Goal: Information Seeking & Learning: Compare options

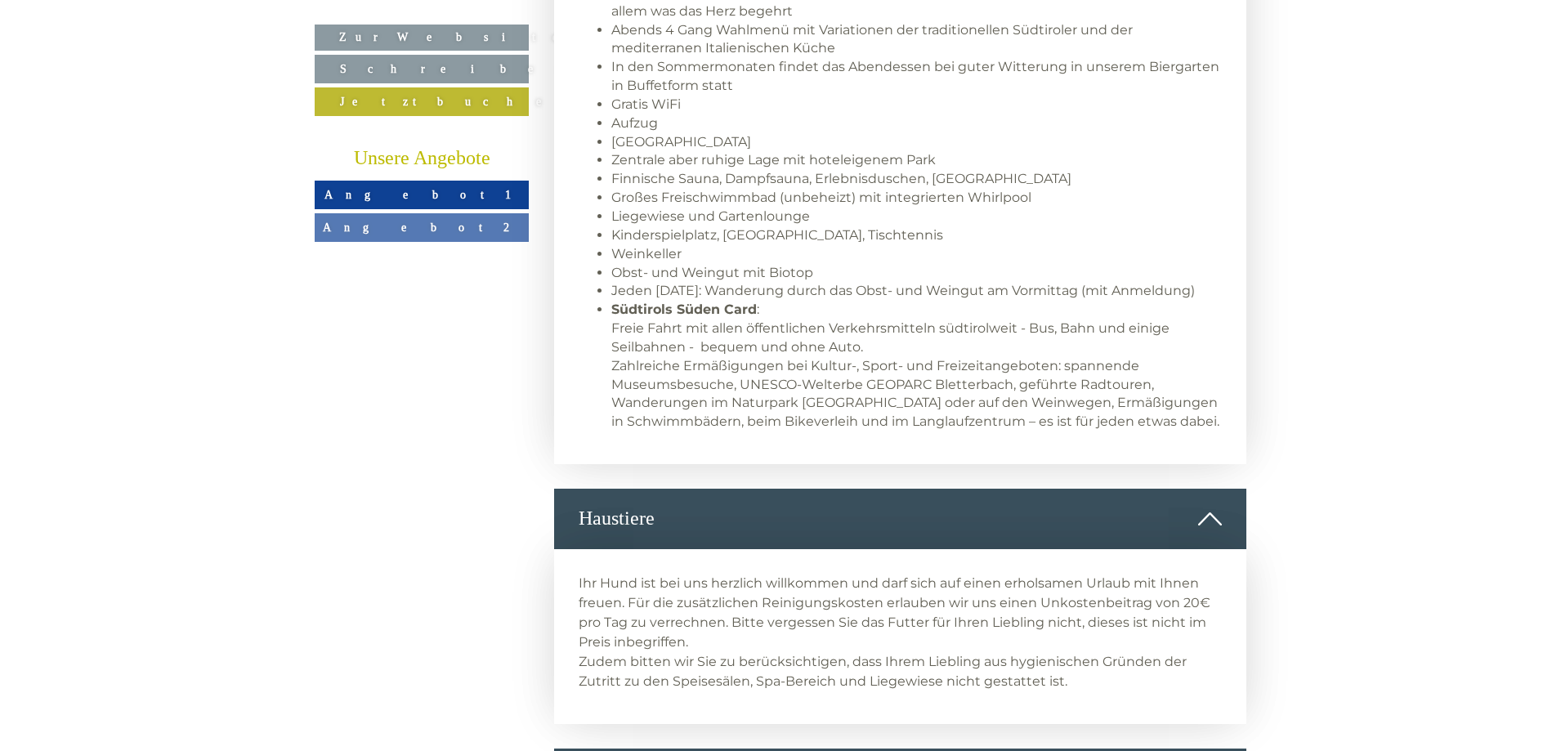
scroll to position [1471, 0]
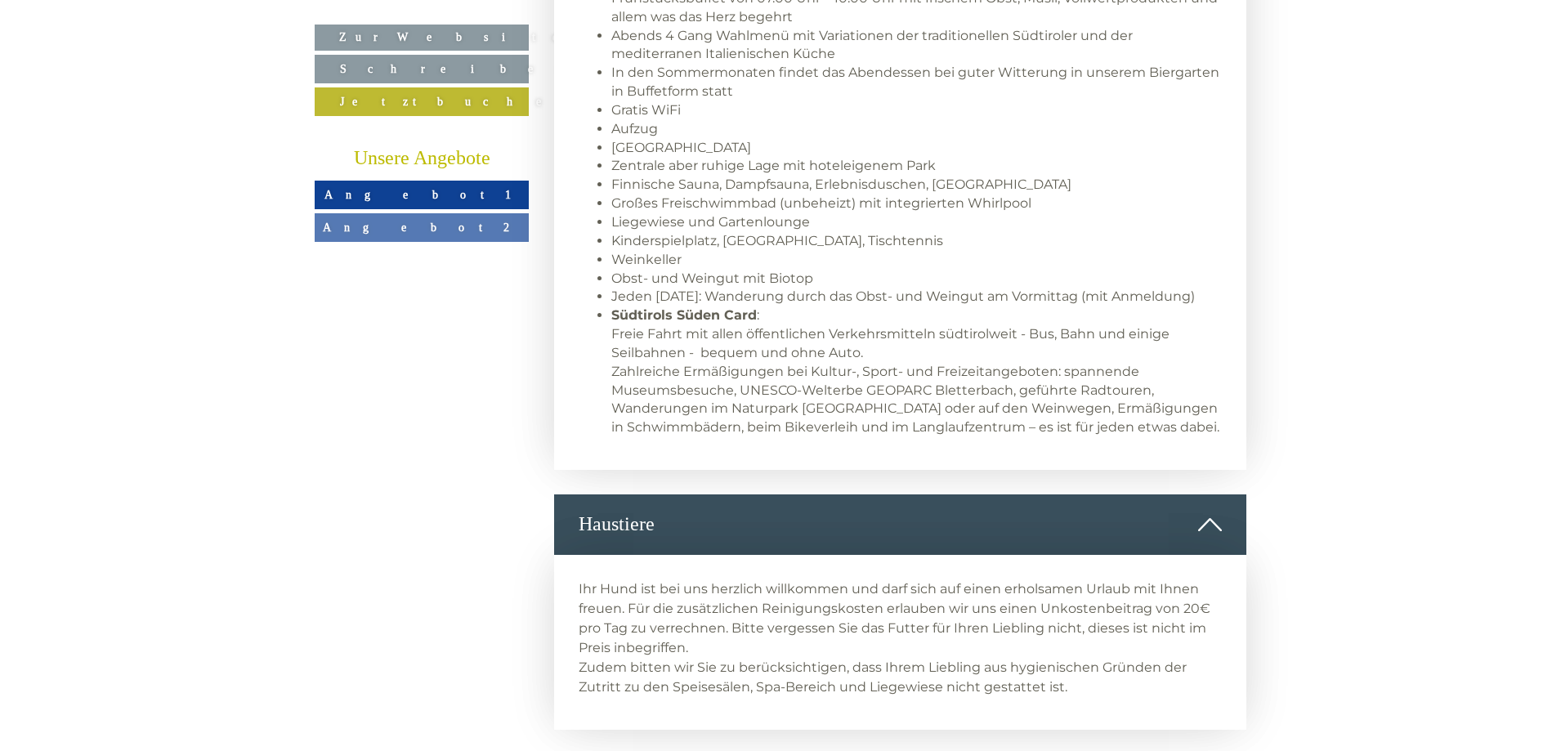
click at [430, 192] on span "Angebot 1" at bounding box center [421, 194] width 195 height 13
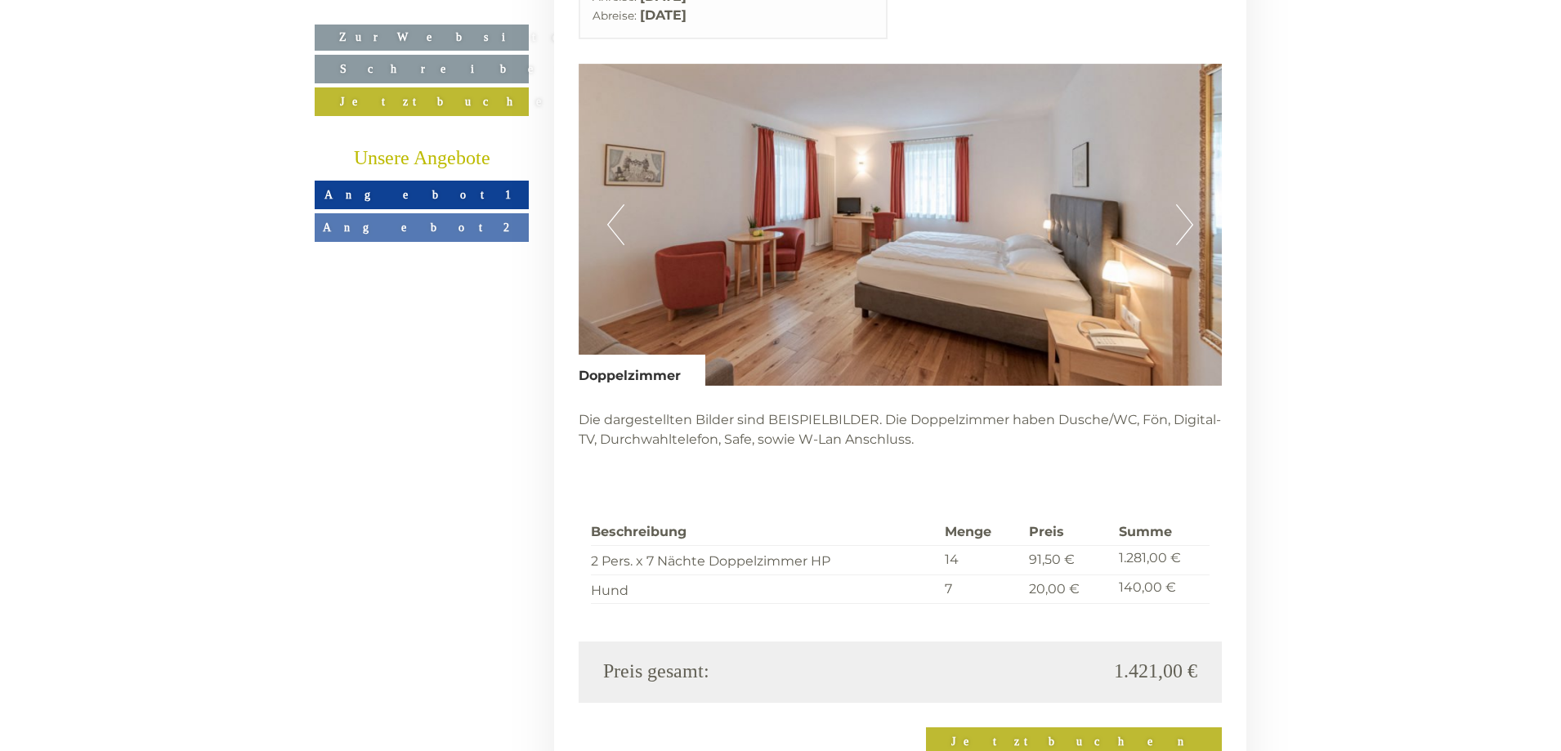
scroll to position [3423, 0]
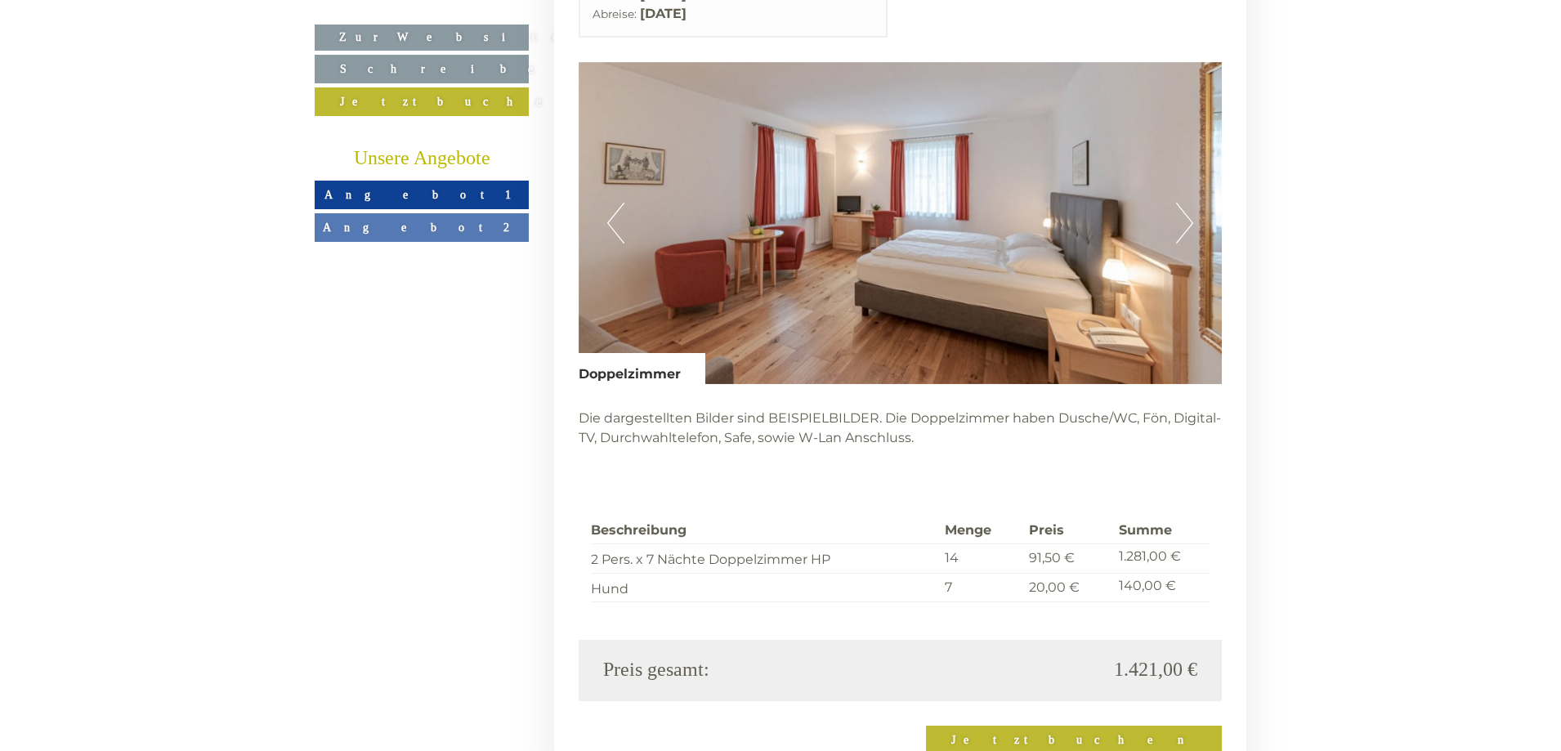
click at [442, 226] on span "Angebot 2" at bounding box center [422, 227] width 198 height 13
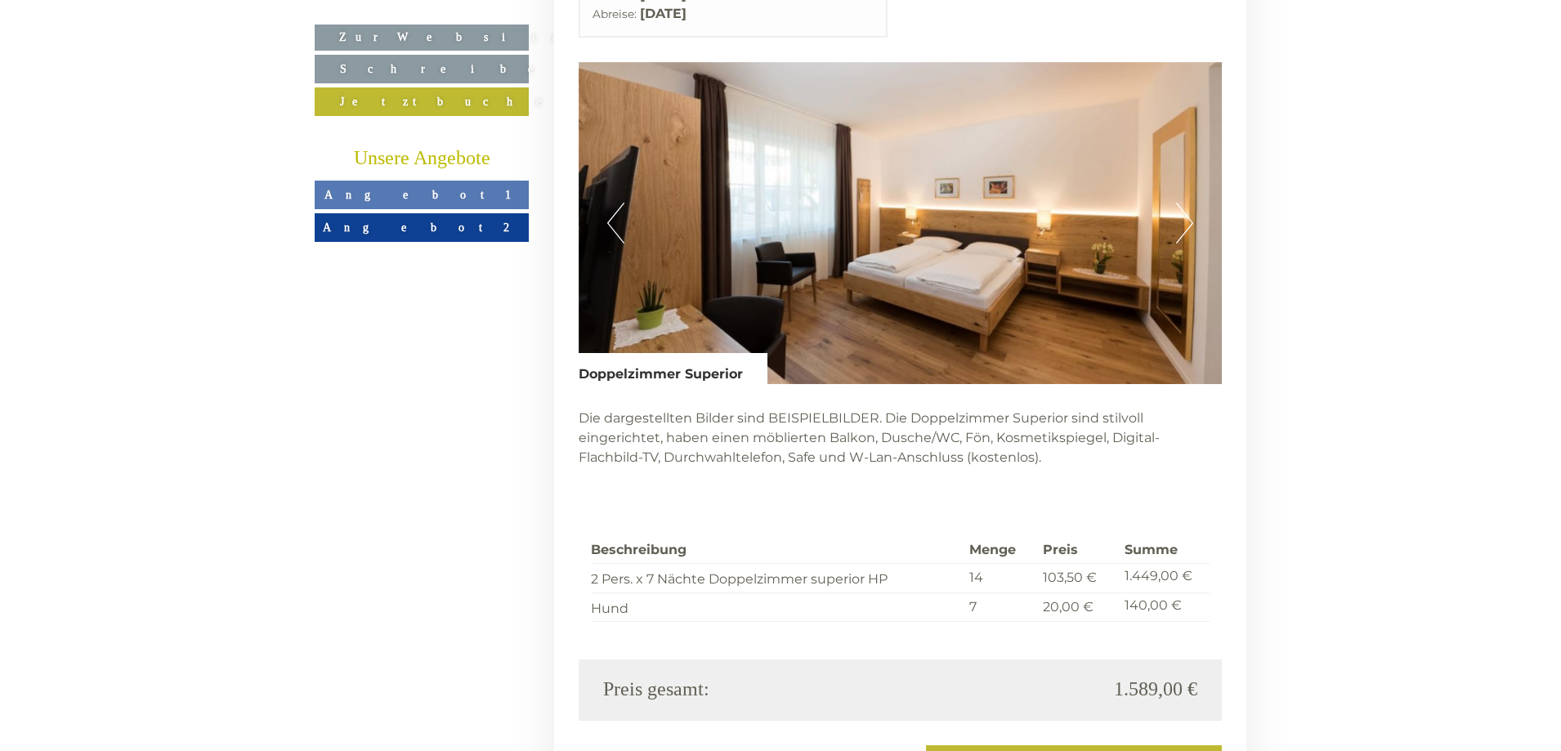
click at [432, 191] on span "Angebot 1" at bounding box center [421, 194] width 195 height 13
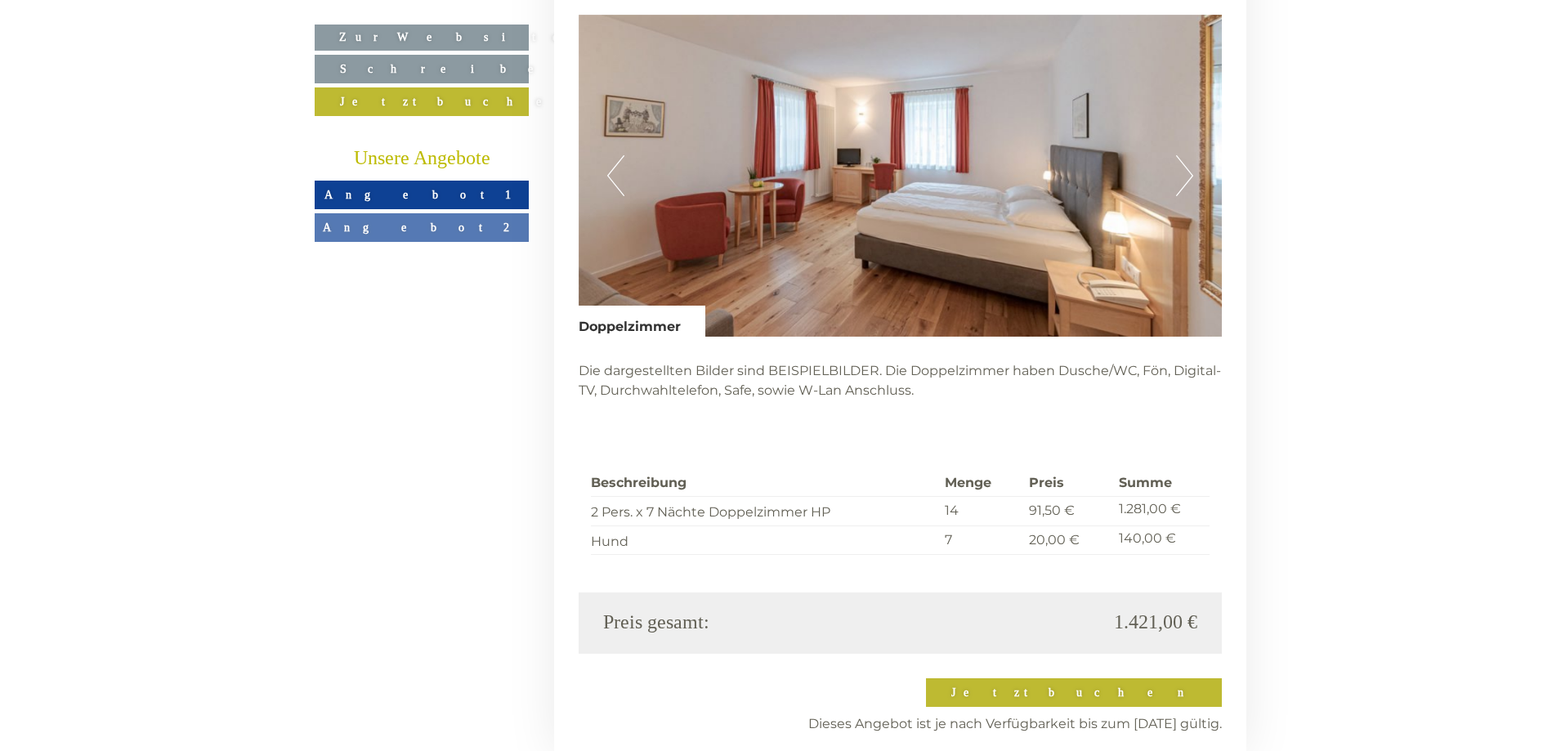
scroll to position [3504, 0]
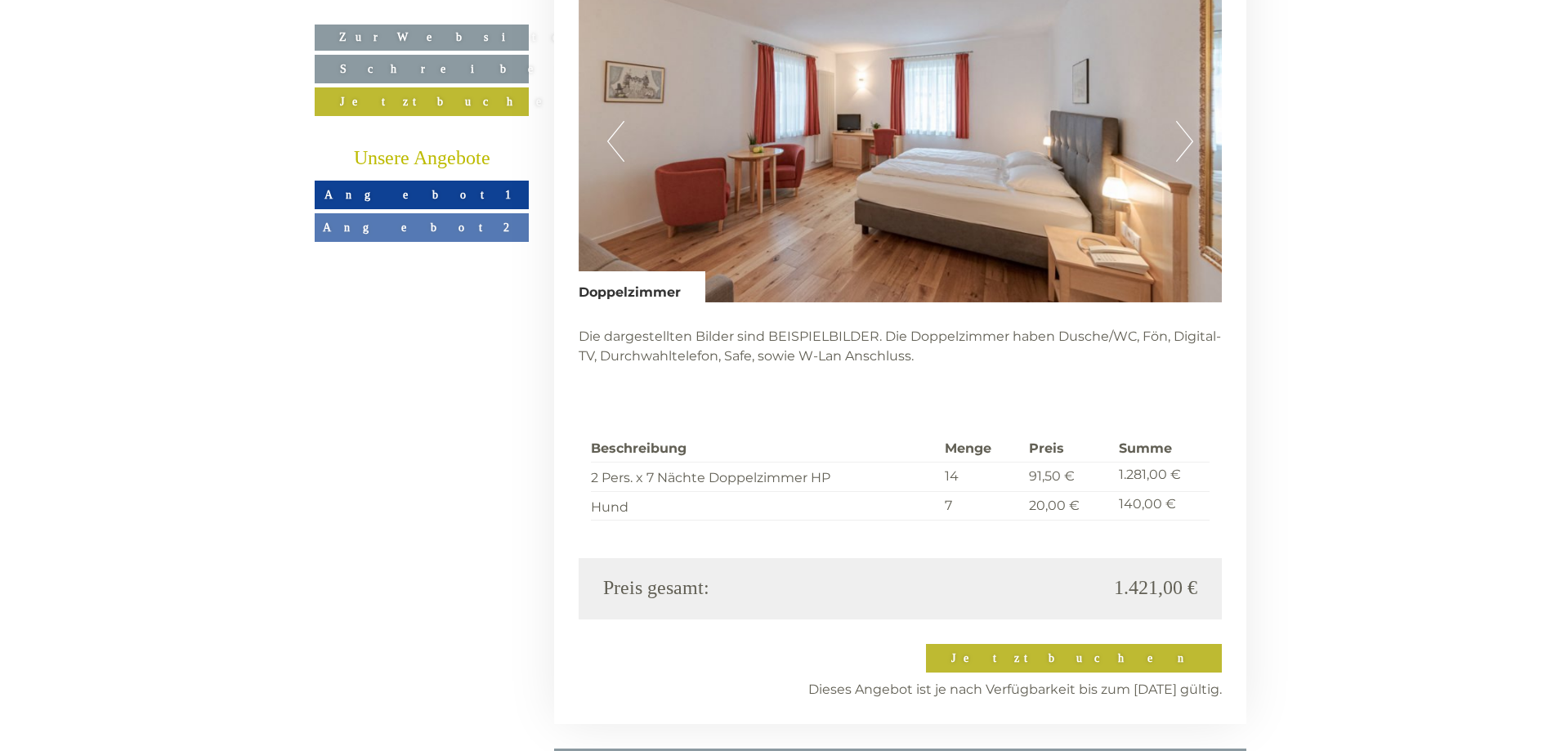
click at [434, 196] on span "Angebot 1" at bounding box center [421, 194] width 195 height 13
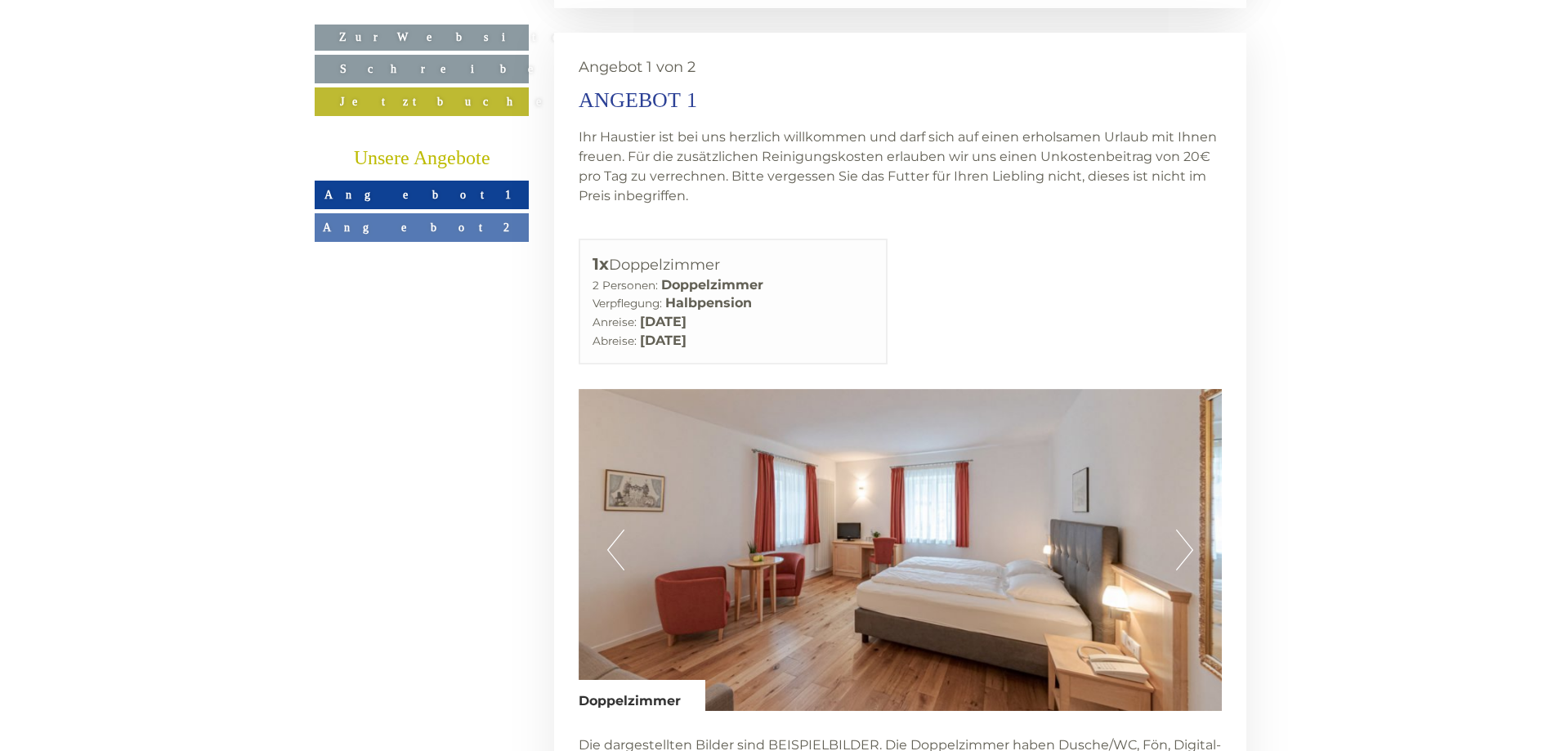
click at [407, 230] on span "Angebot 2" at bounding box center [422, 227] width 198 height 13
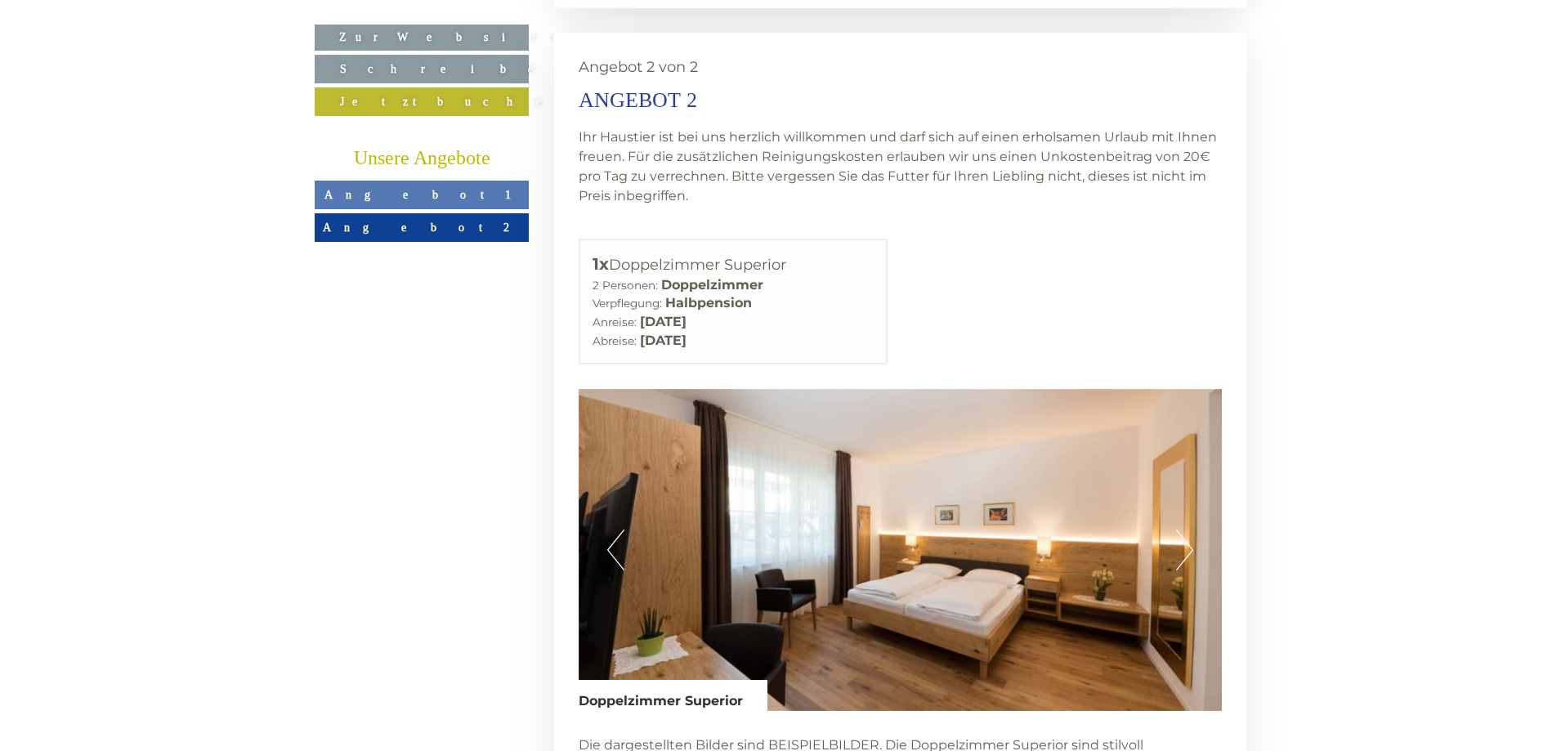
click at [419, 226] on span "Angebot 2" at bounding box center [422, 227] width 198 height 13
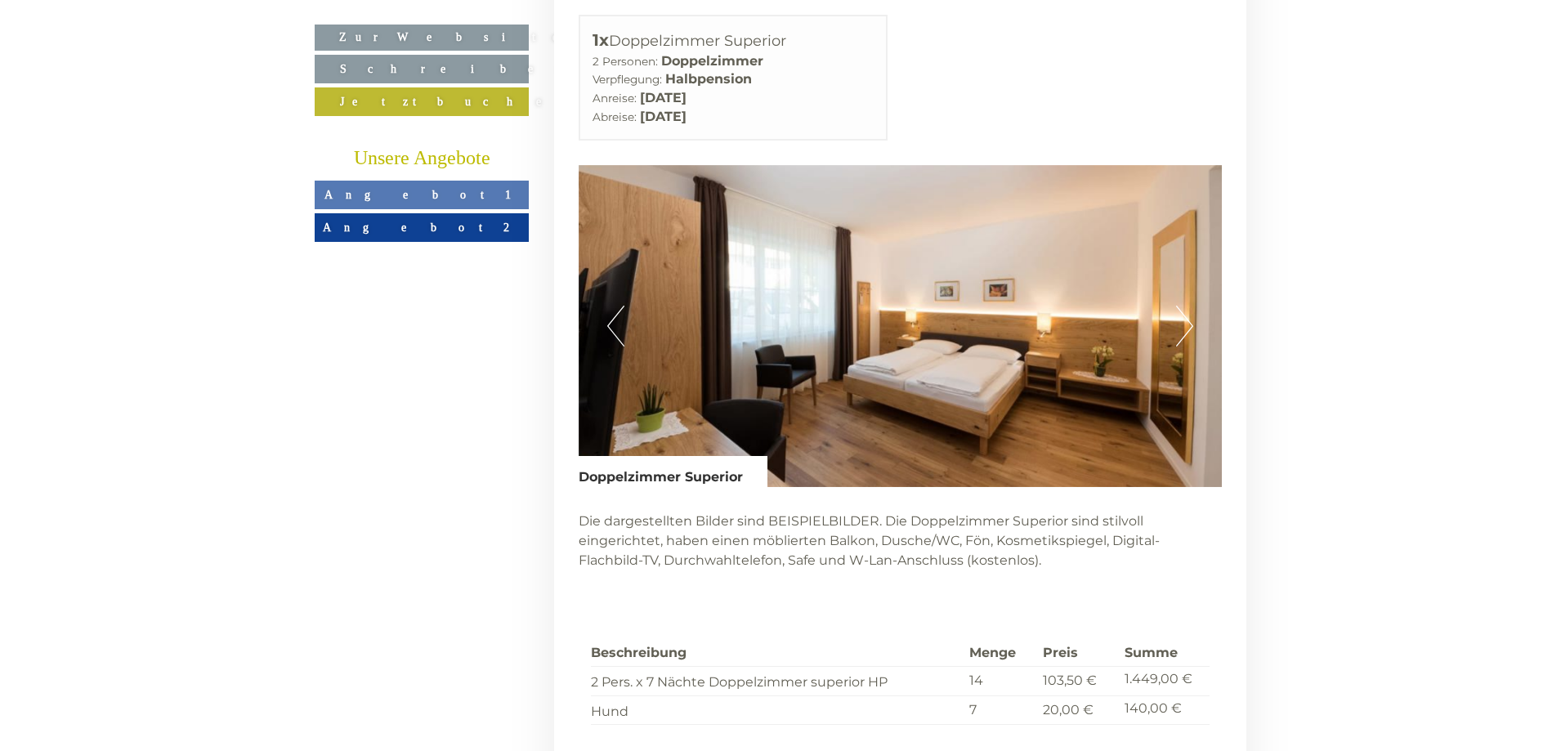
scroll to position [3341, 0]
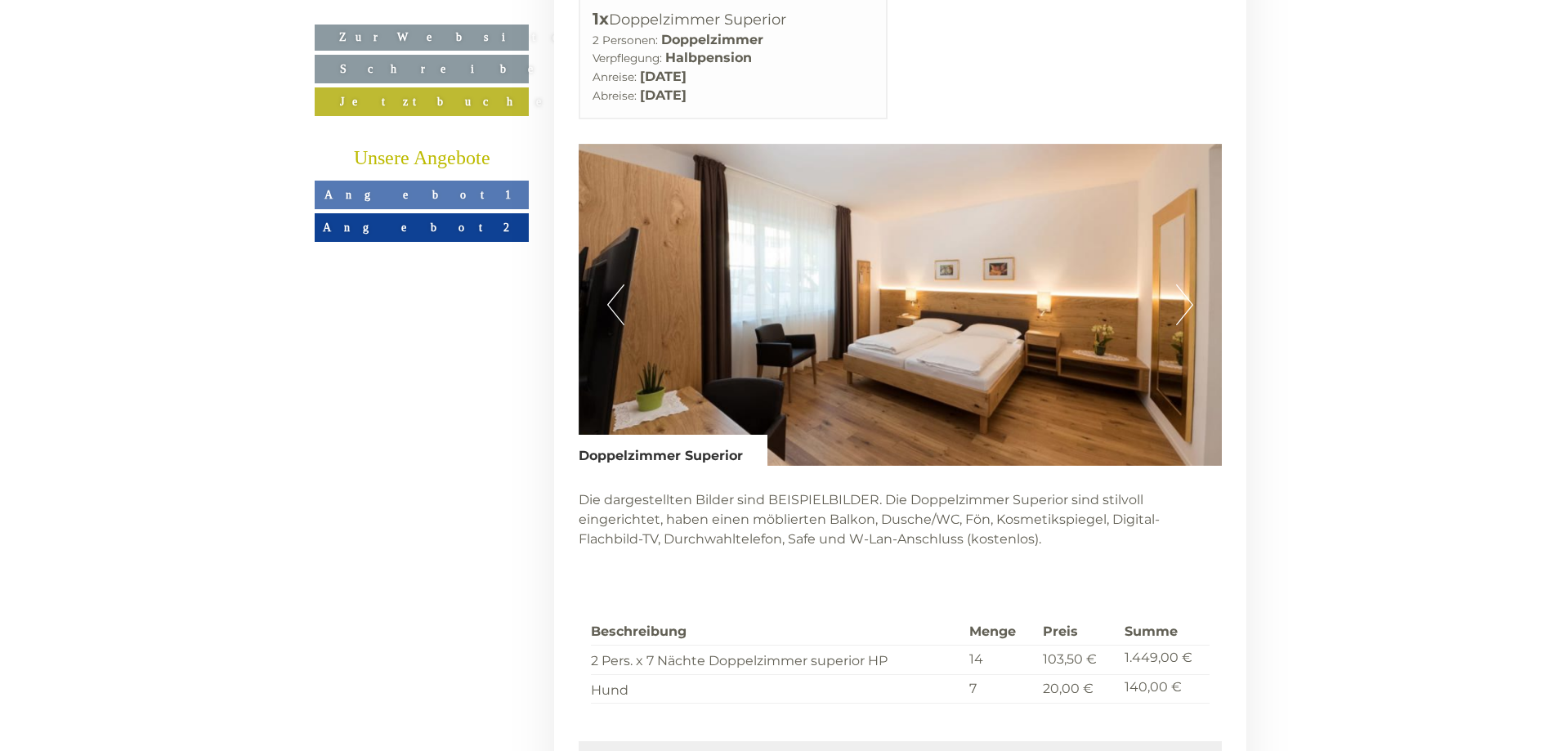
click at [432, 197] on span "Angebot 1" at bounding box center [421, 194] width 195 height 13
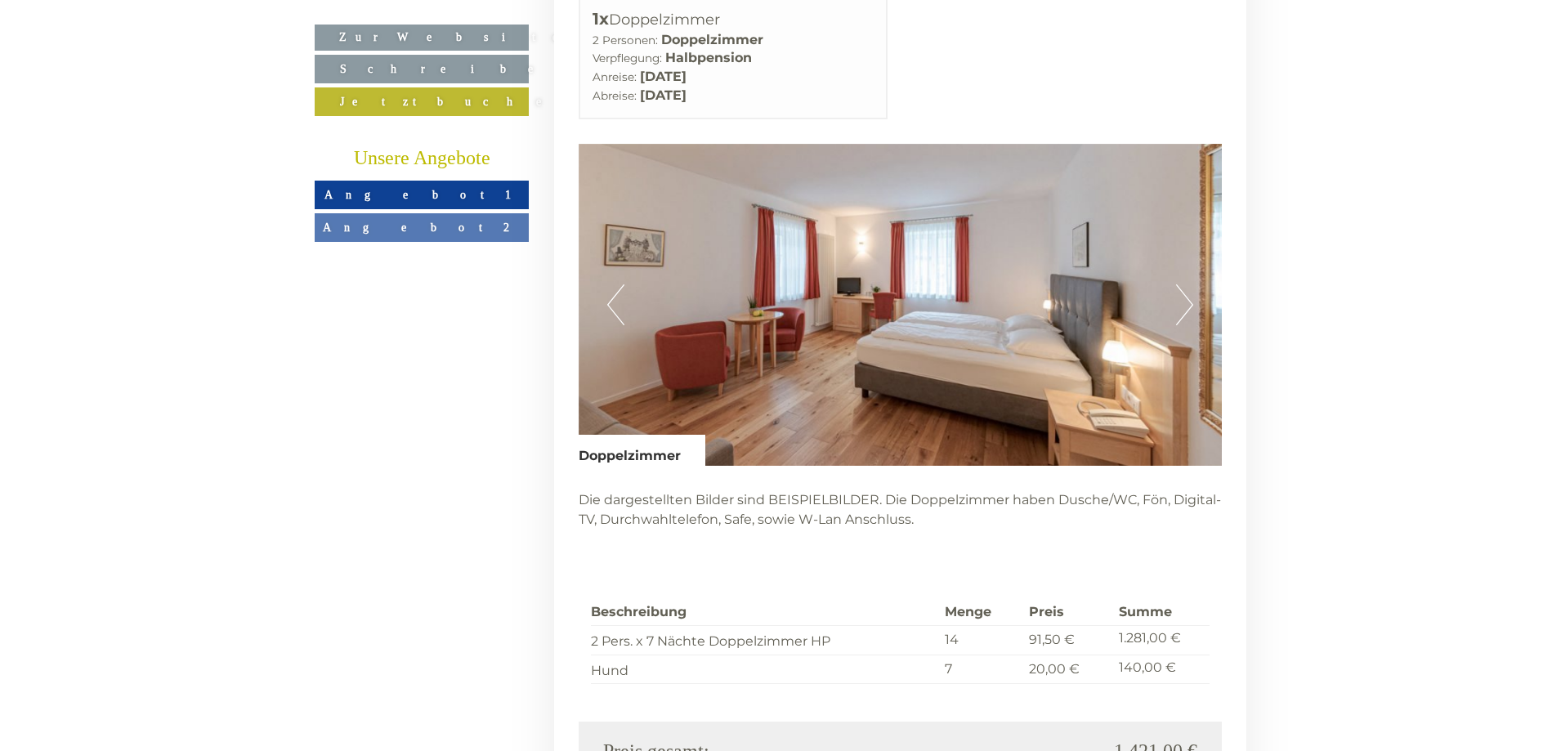
click at [431, 198] on span "Angebot 1" at bounding box center [421, 194] width 195 height 13
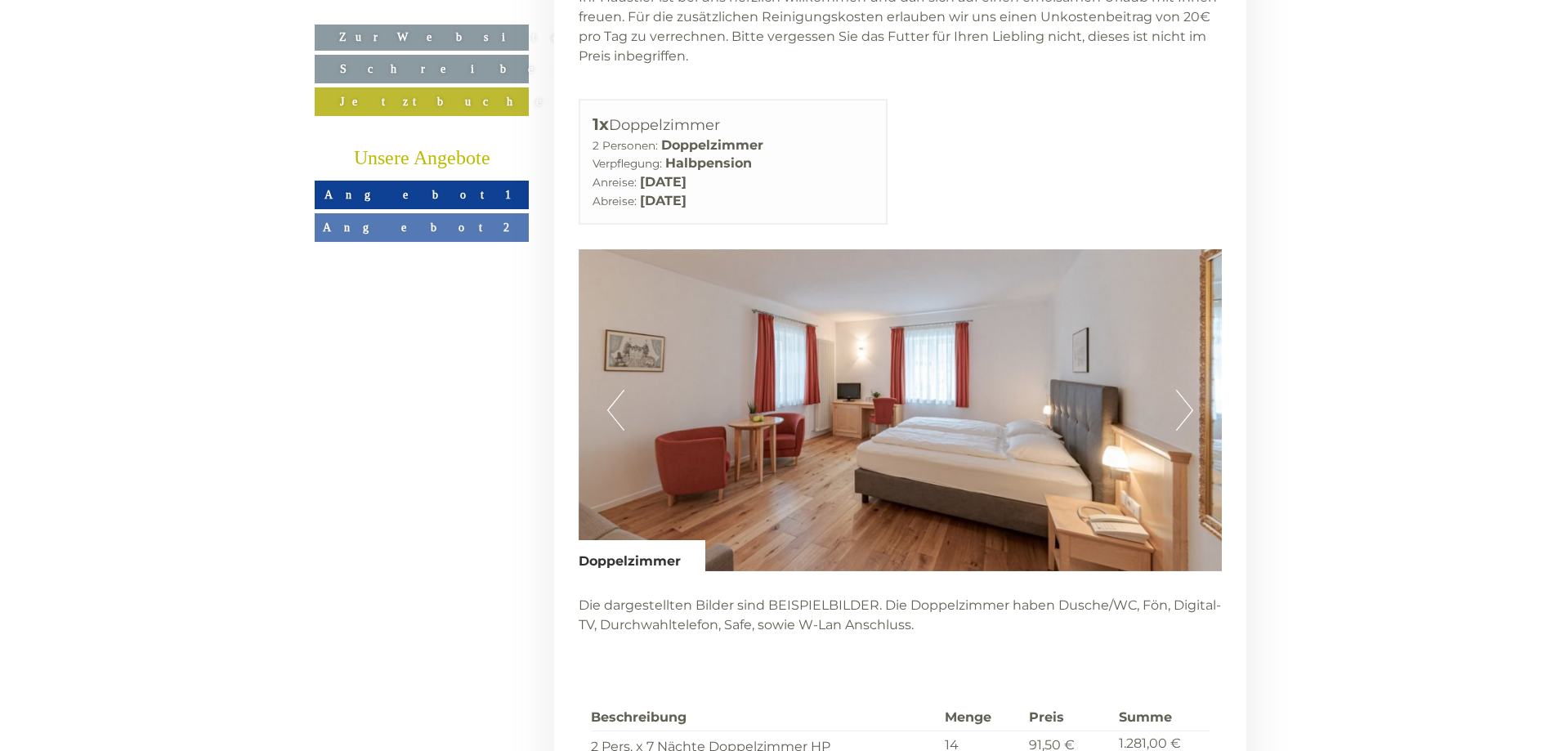
scroll to position [3423, 0]
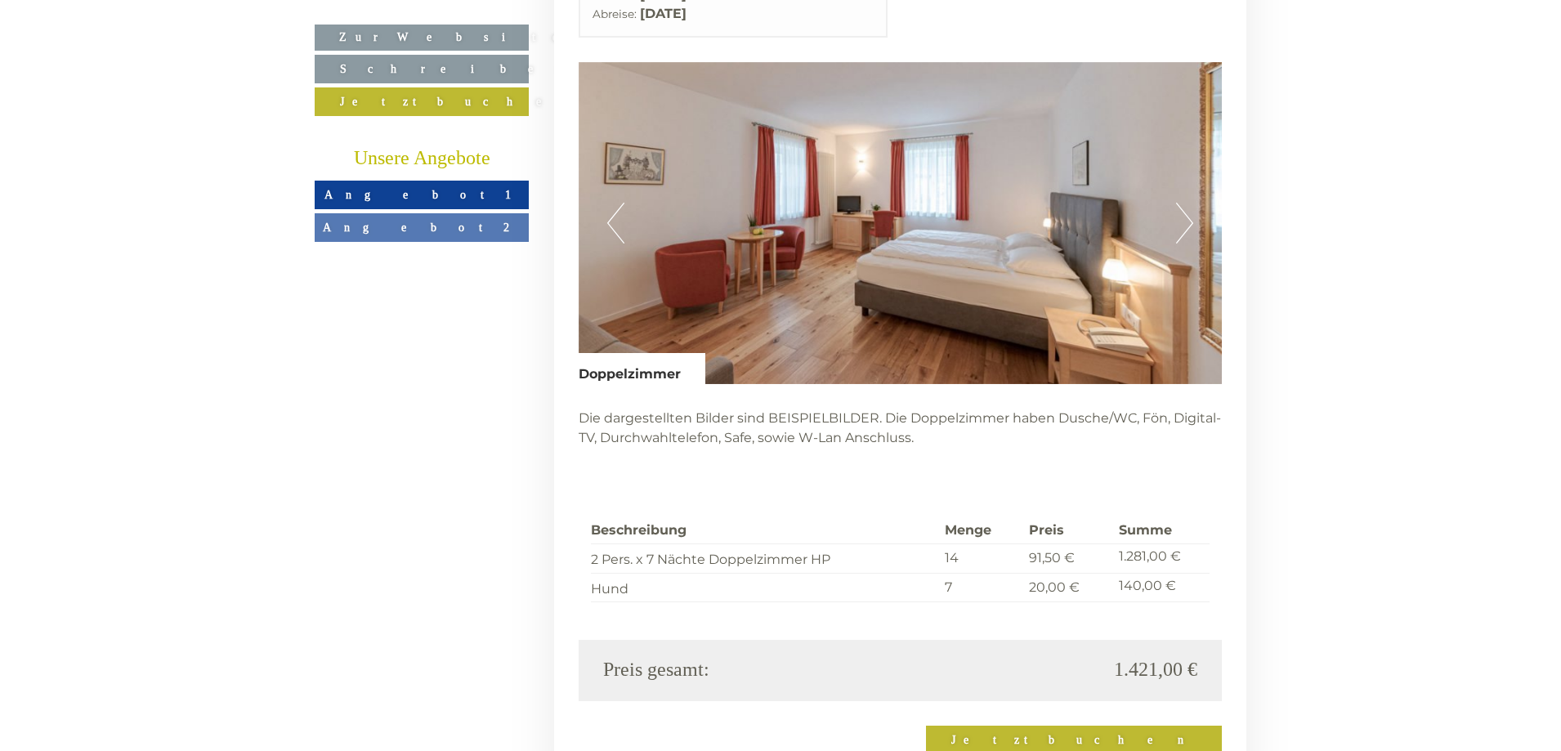
click at [445, 226] on span "Angebot 2" at bounding box center [422, 227] width 198 height 13
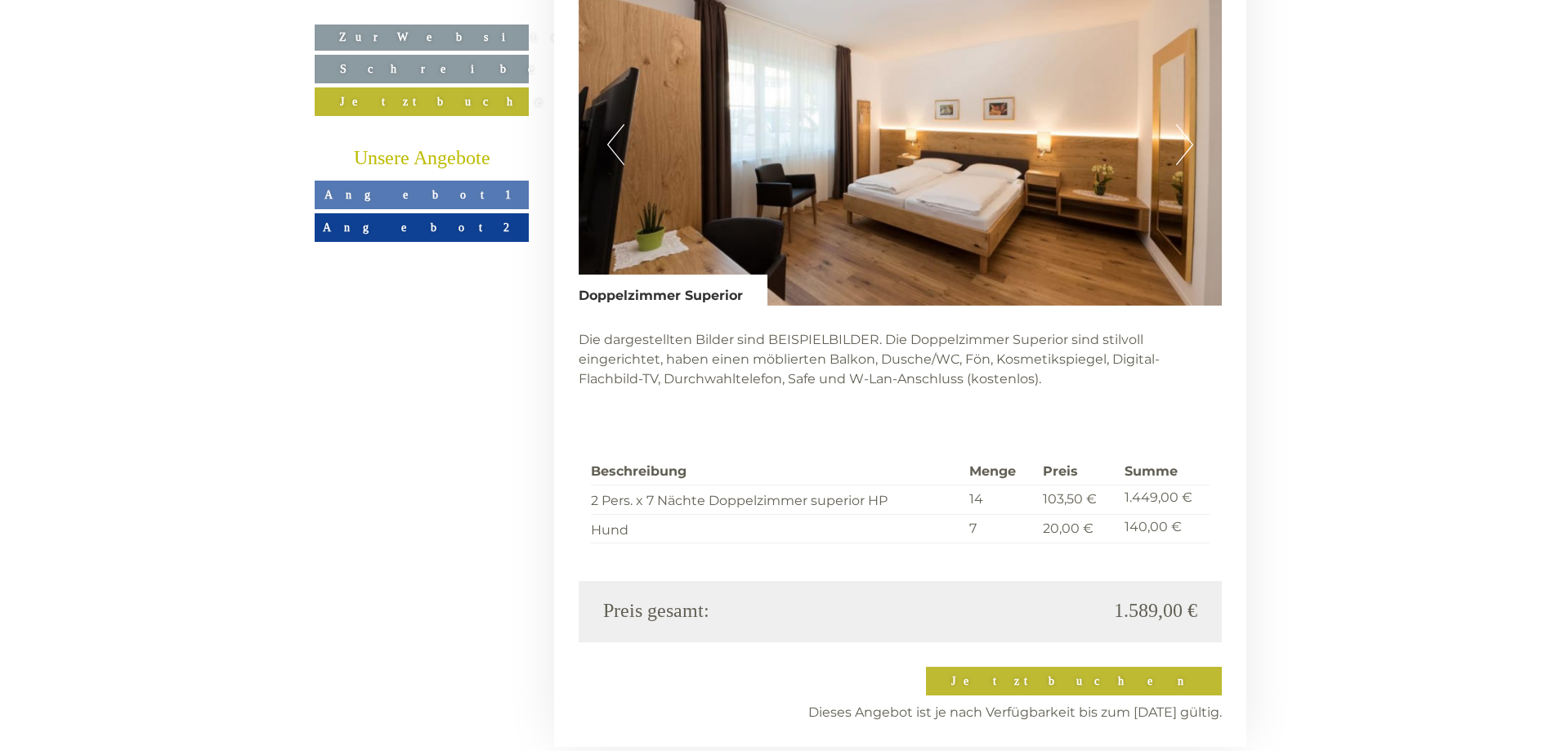
scroll to position [3504, 0]
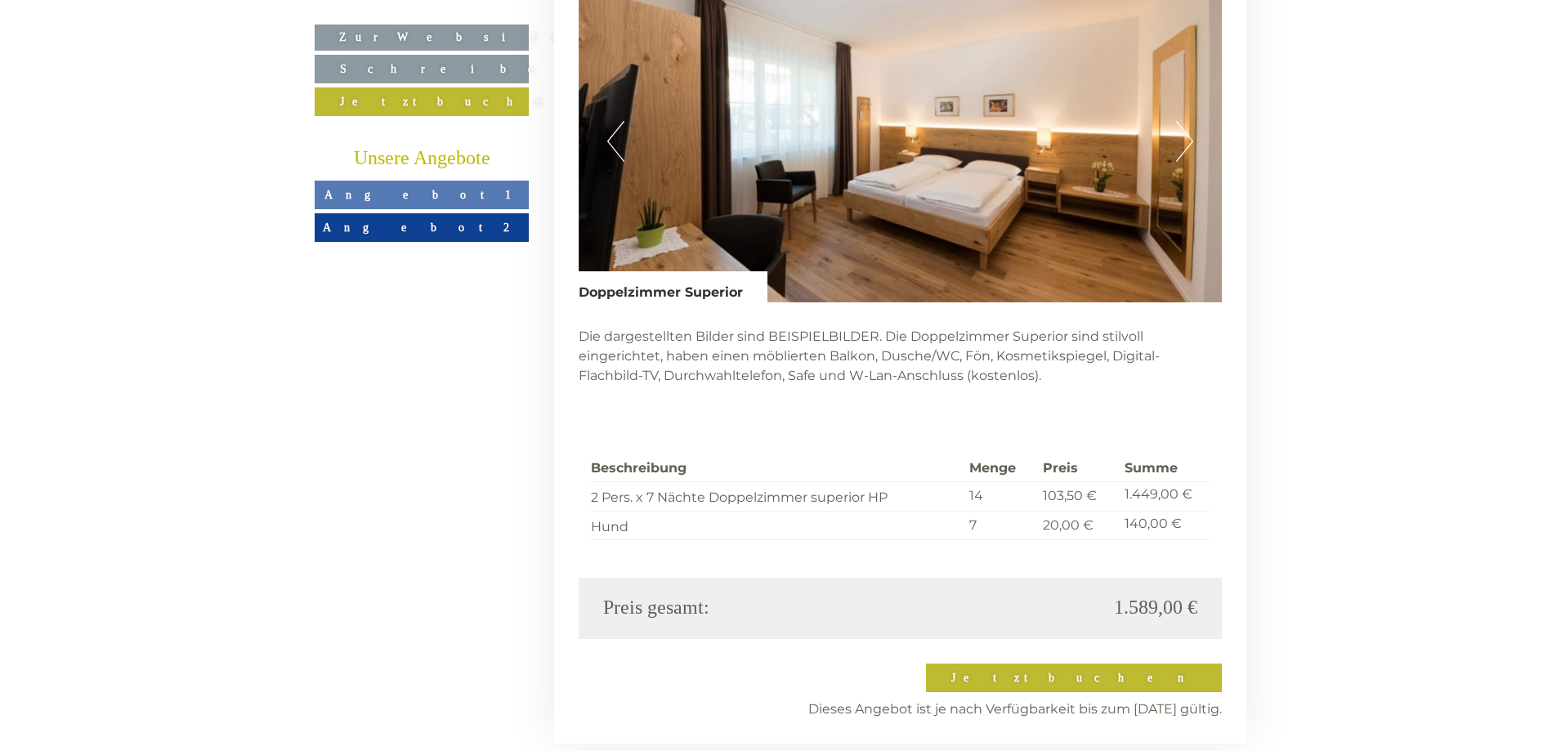
click at [1183, 121] on button "Next" at bounding box center [1184, 141] width 17 height 41
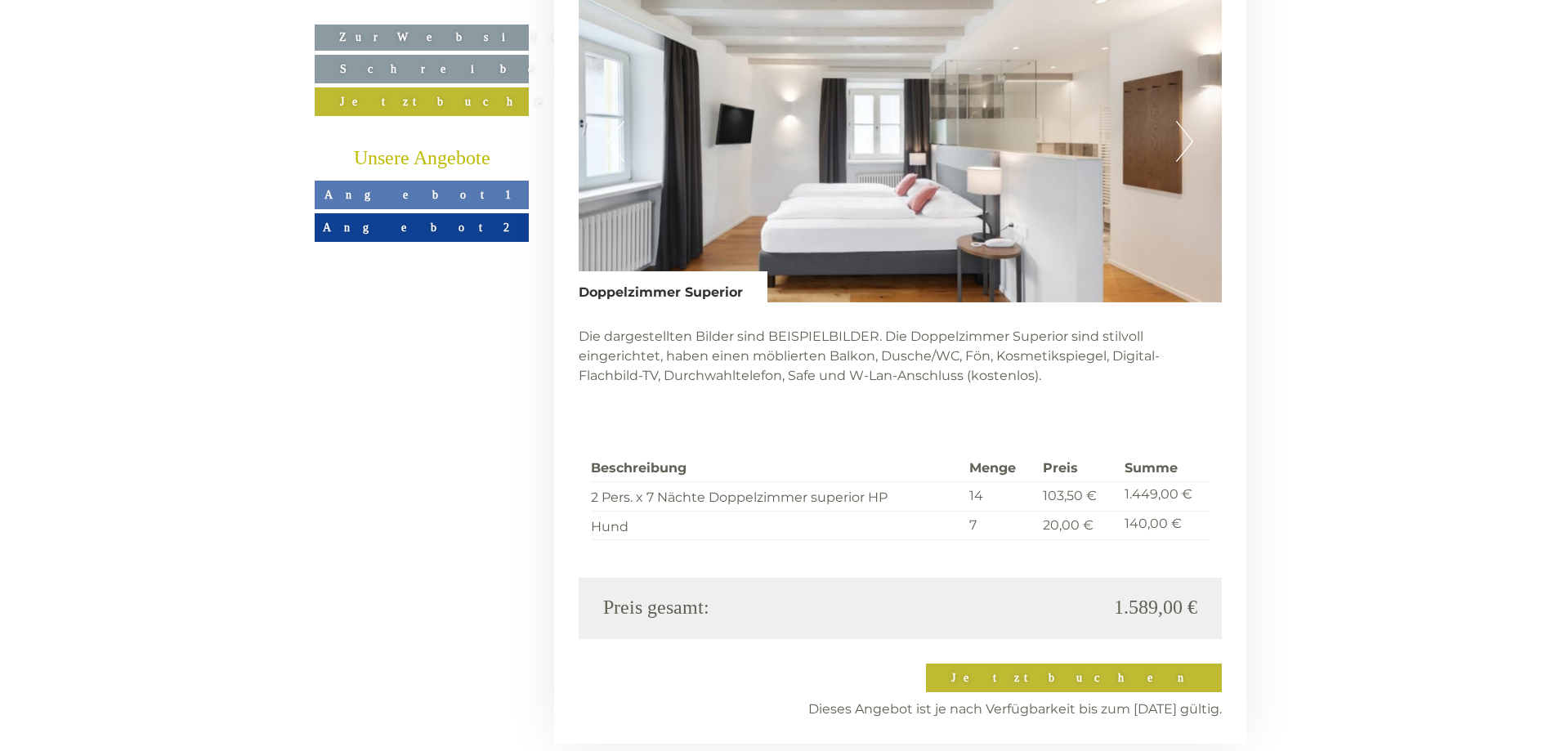
click at [1183, 121] on button "Next" at bounding box center [1184, 141] width 17 height 41
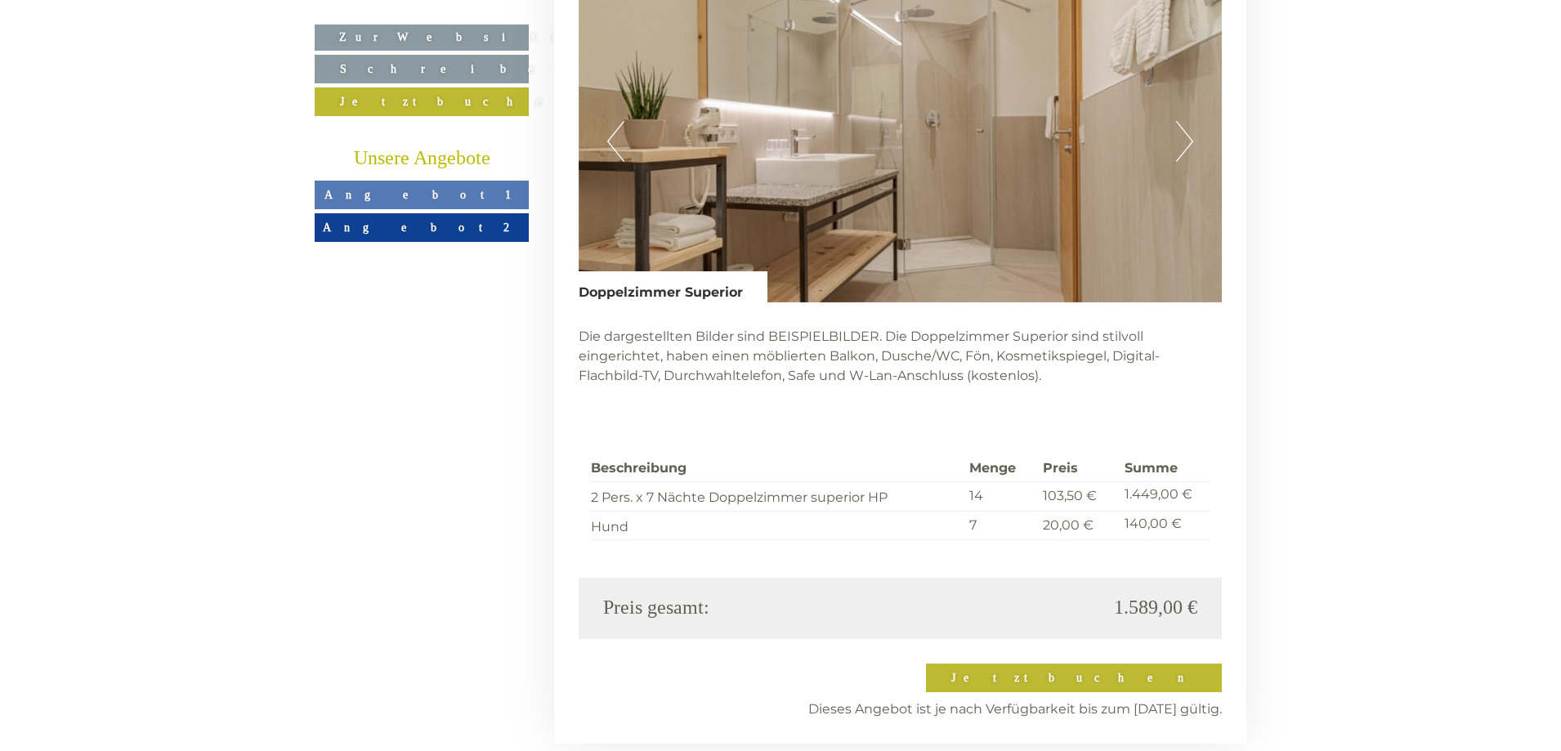
click at [1183, 121] on button "Next" at bounding box center [1184, 141] width 17 height 41
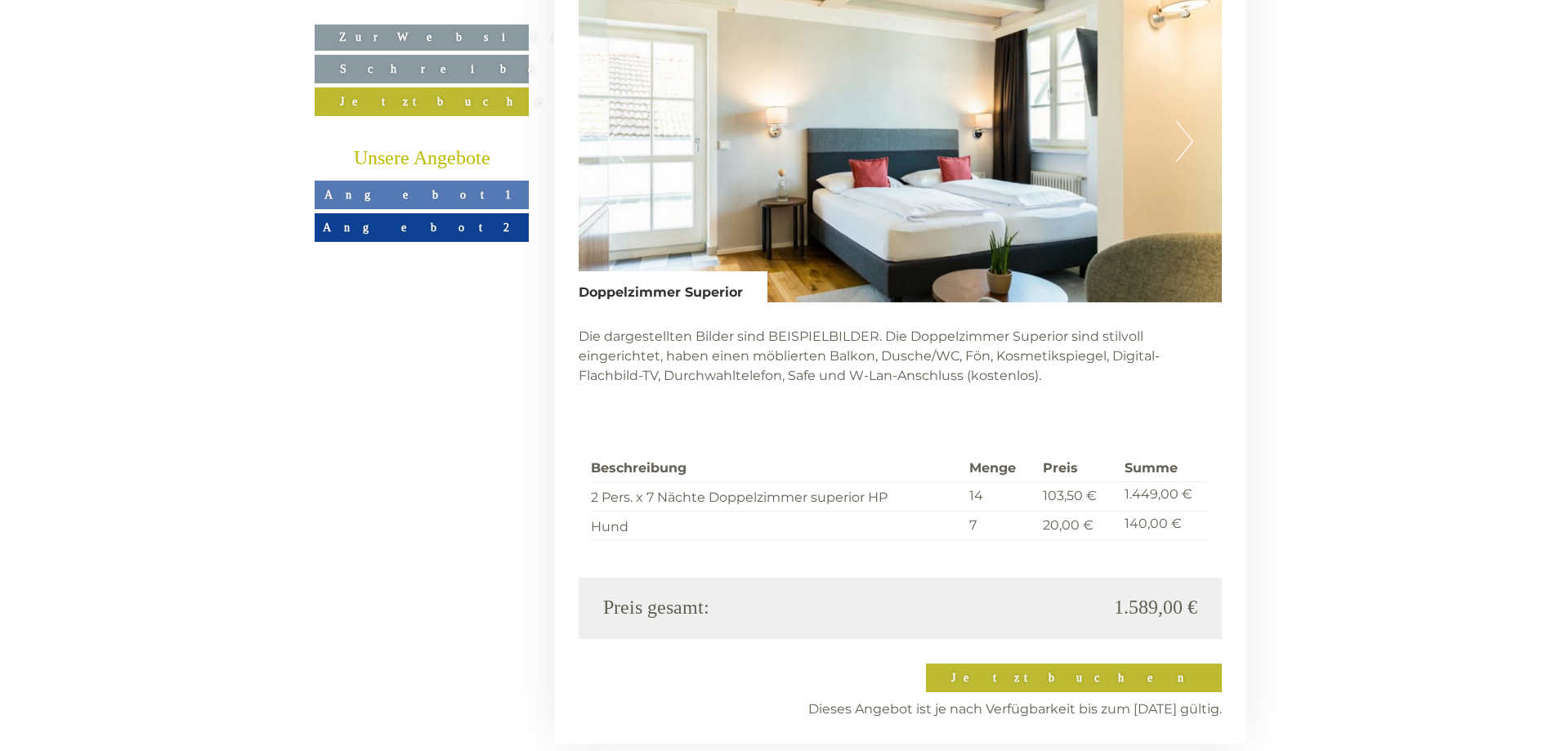
click at [1183, 121] on button "Next" at bounding box center [1184, 141] width 17 height 41
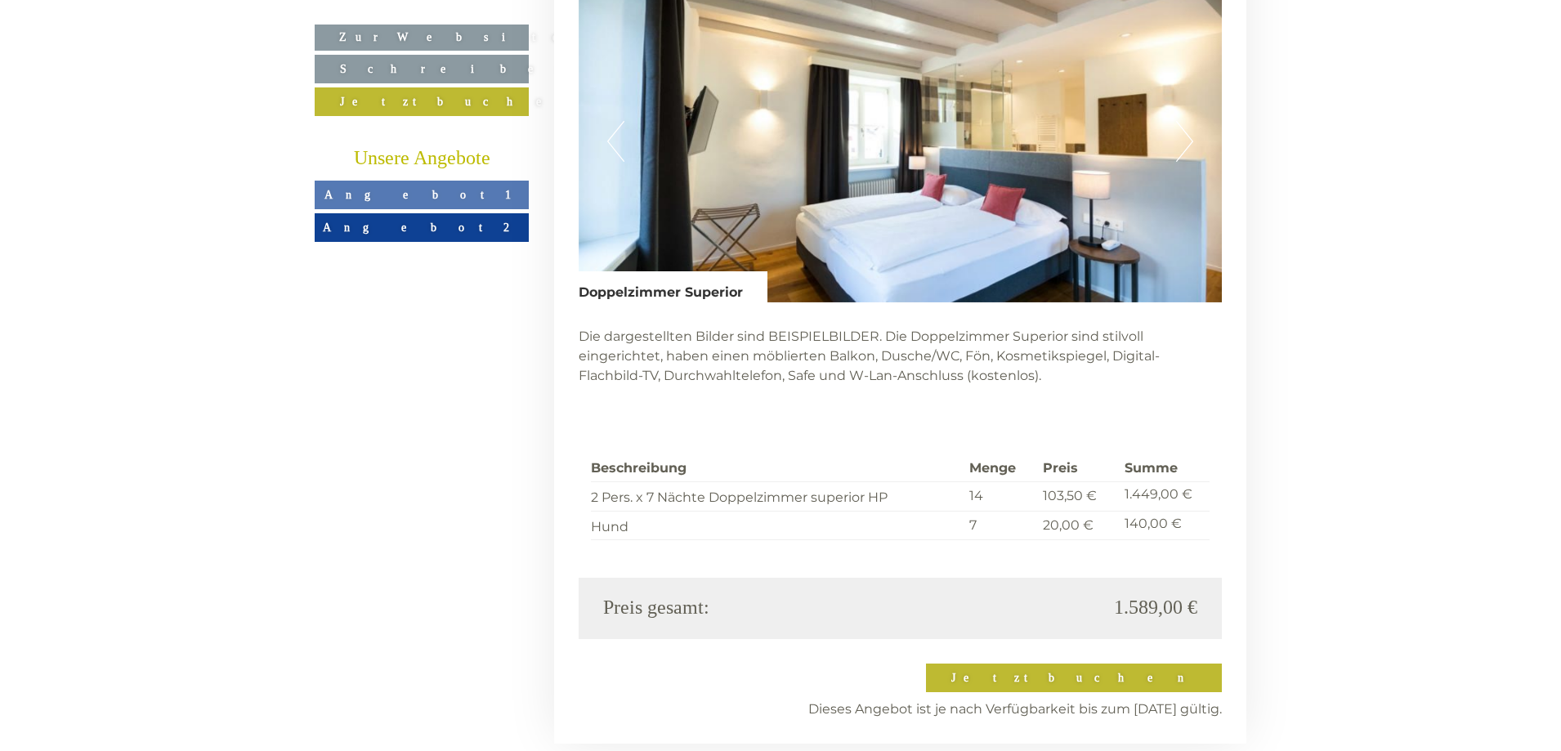
click at [1183, 121] on button "Next" at bounding box center [1184, 141] width 17 height 41
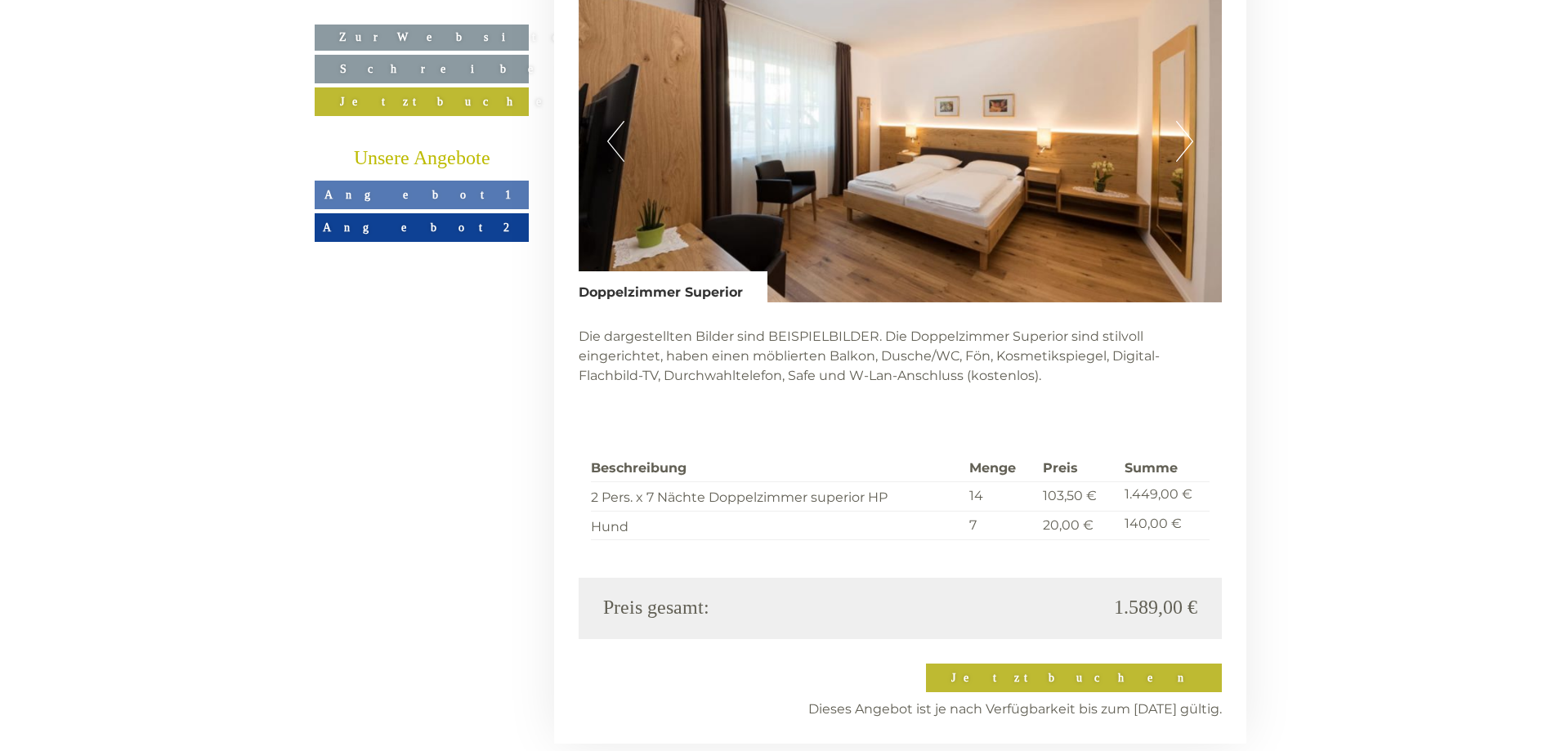
click at [1183, 121] on button "Next" at bounding box center [1184, 141] width 17 height 41
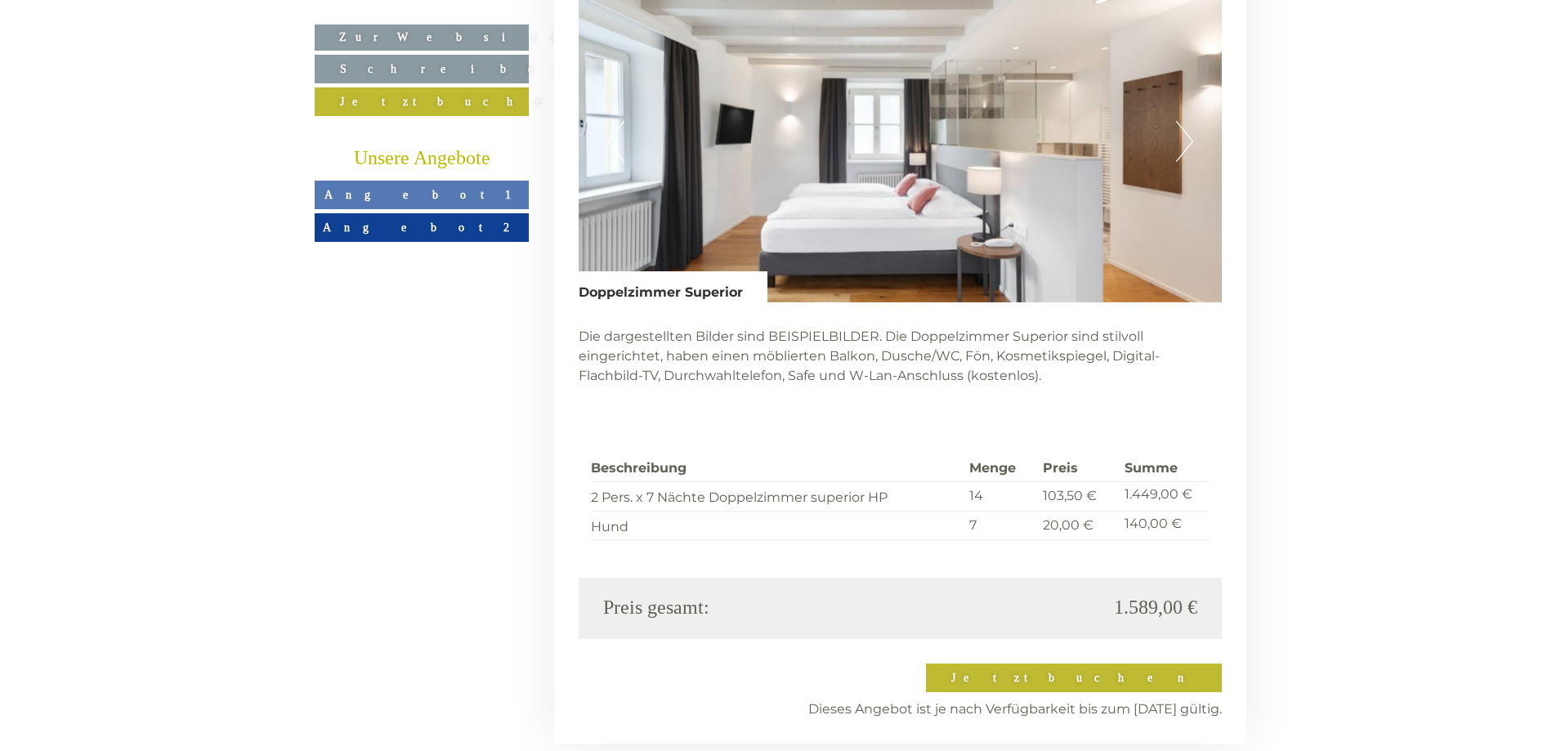
click at [1183, 121] on button "Next" at bounding box center [1184, 141] width 17 height 41
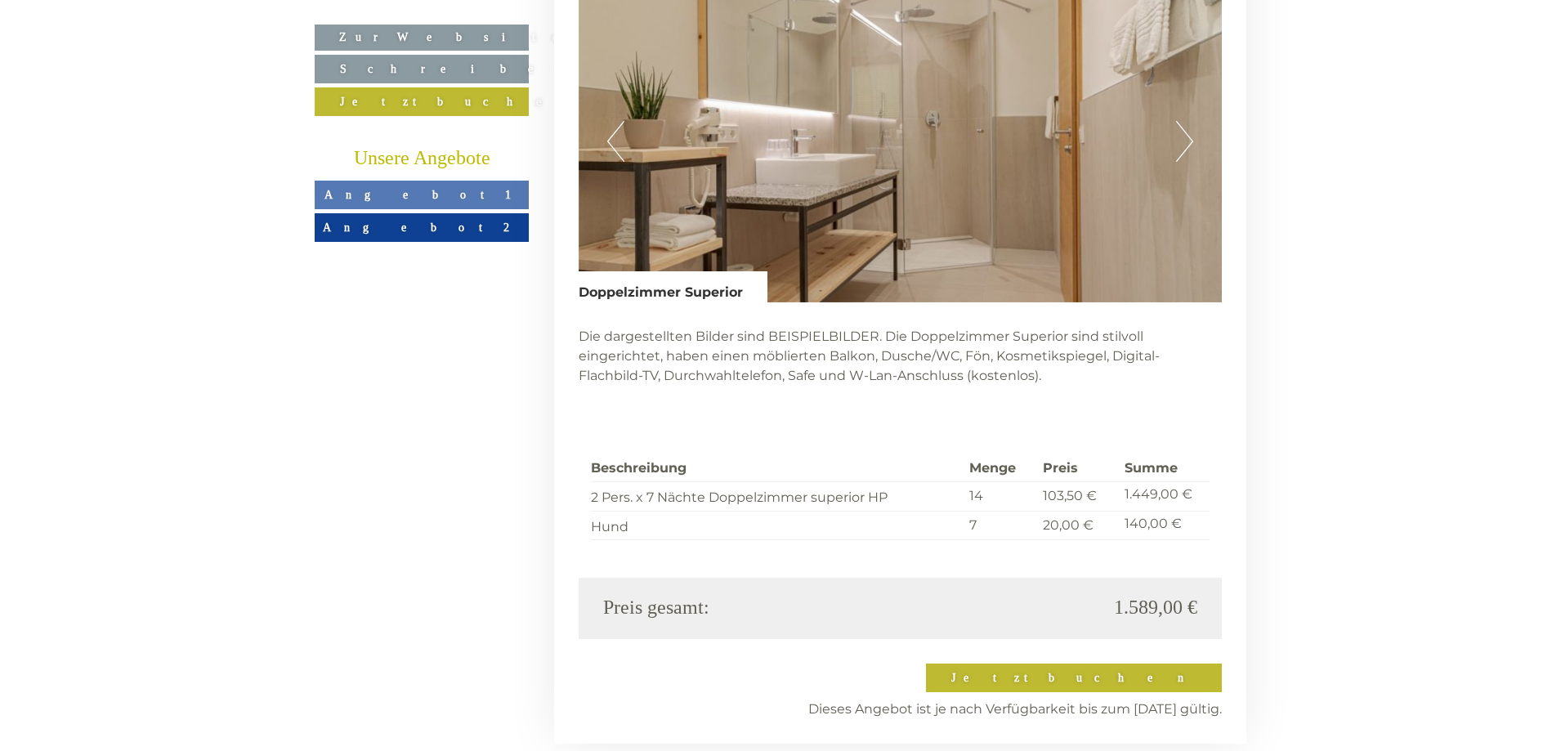
click at [1183, 121] on button "Next" at bounding box center [1184, 141] width 17 height 41
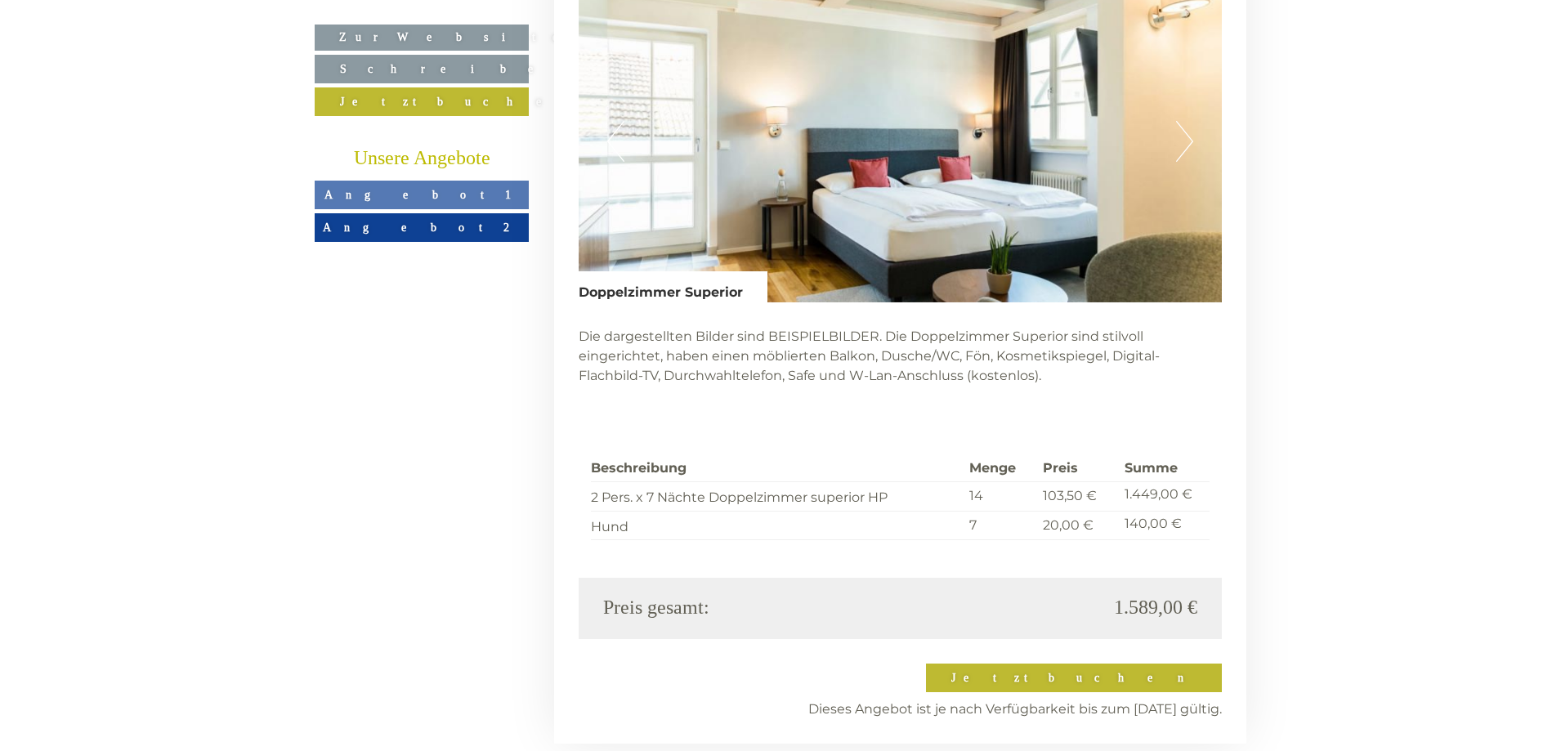
click at [1182, 121] on button "Next" at bounding box center [1184, 141] width 17 height 41
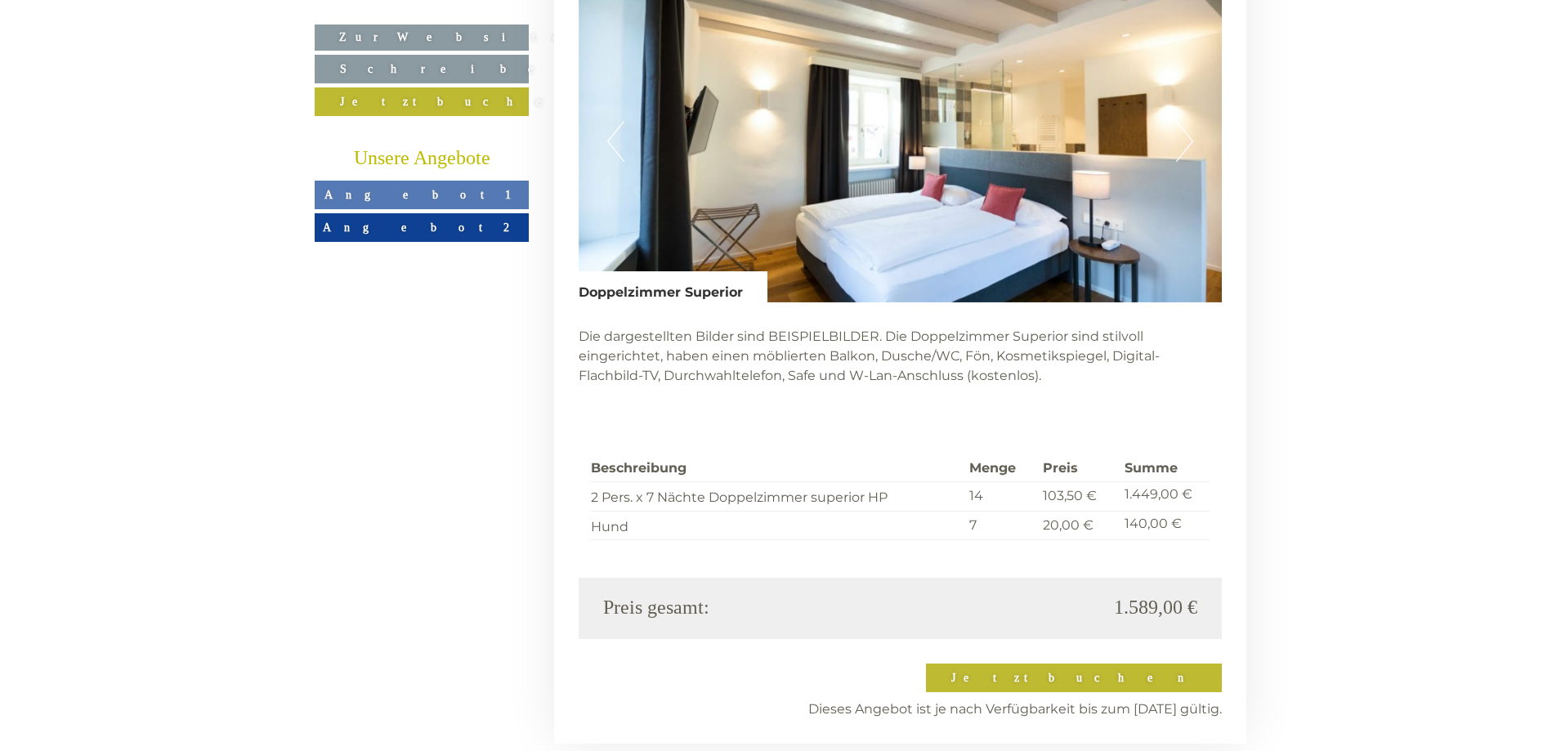
click at [1182, 121] on button "Next" at bounding box center [1184, 141] width 17 height 41
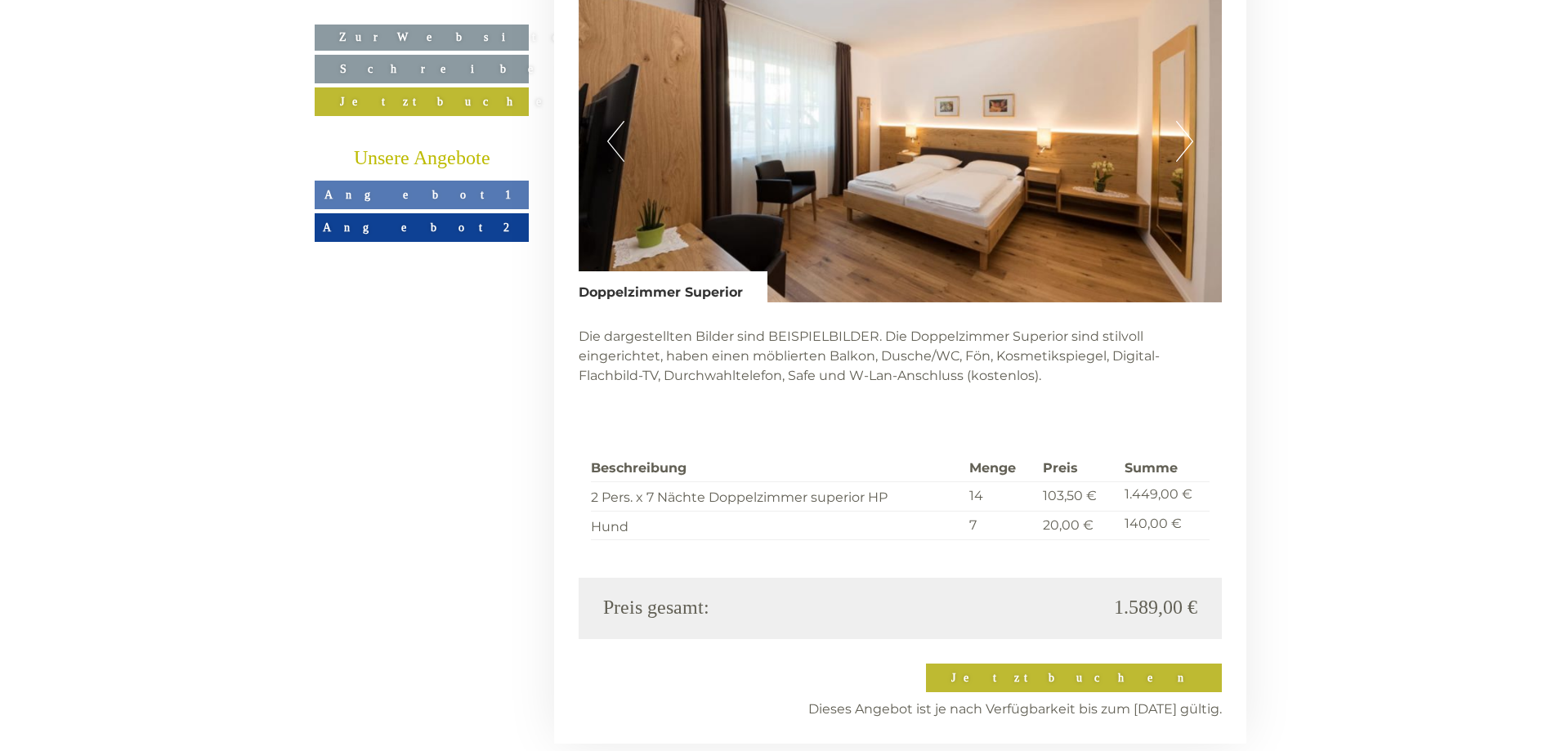
click at [1182, 121] on button "Next" at bounding box center [1184, 141] width 17 height 41
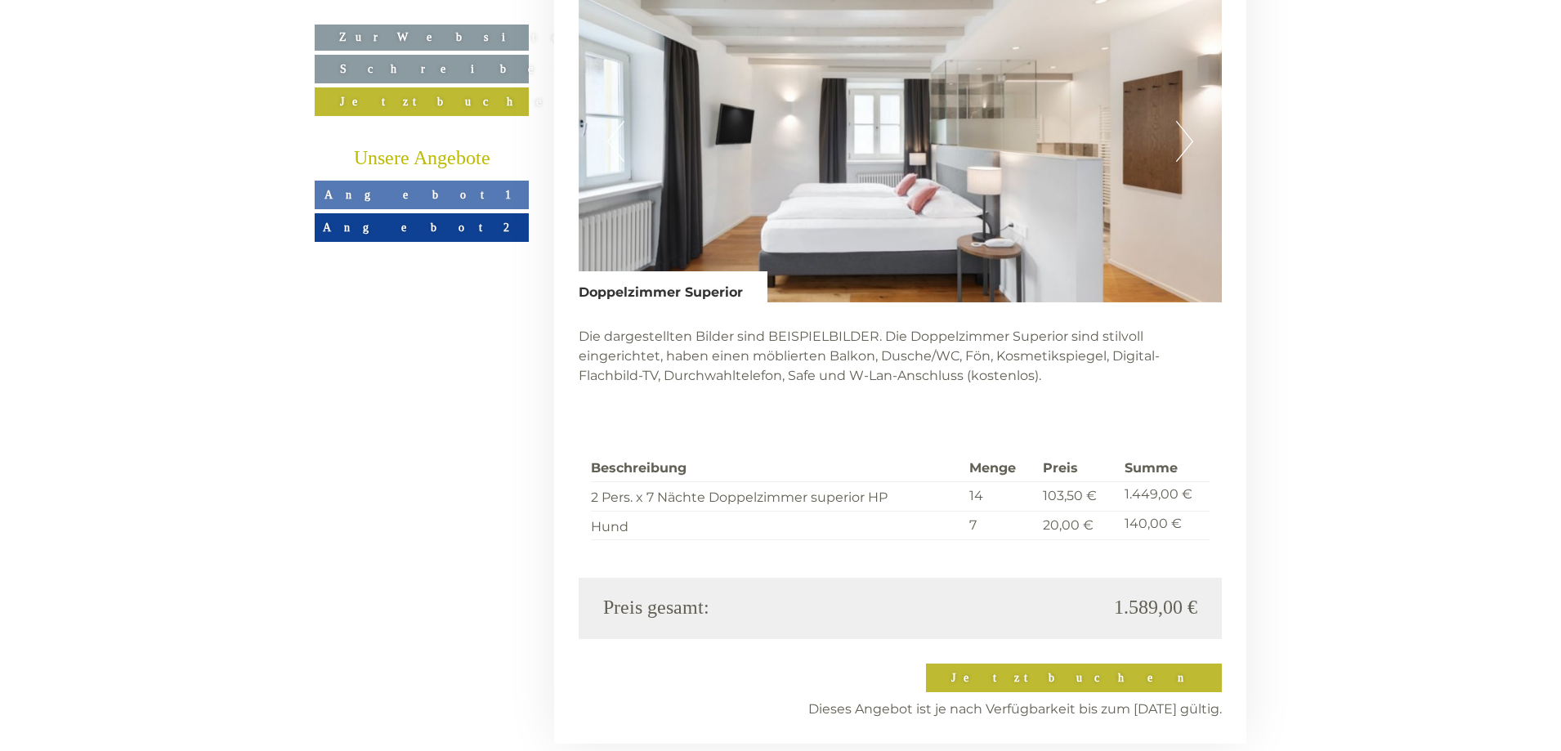
click at [1182, 121] on button "Next" at bounding box center [1184, 141] width 17 height 41
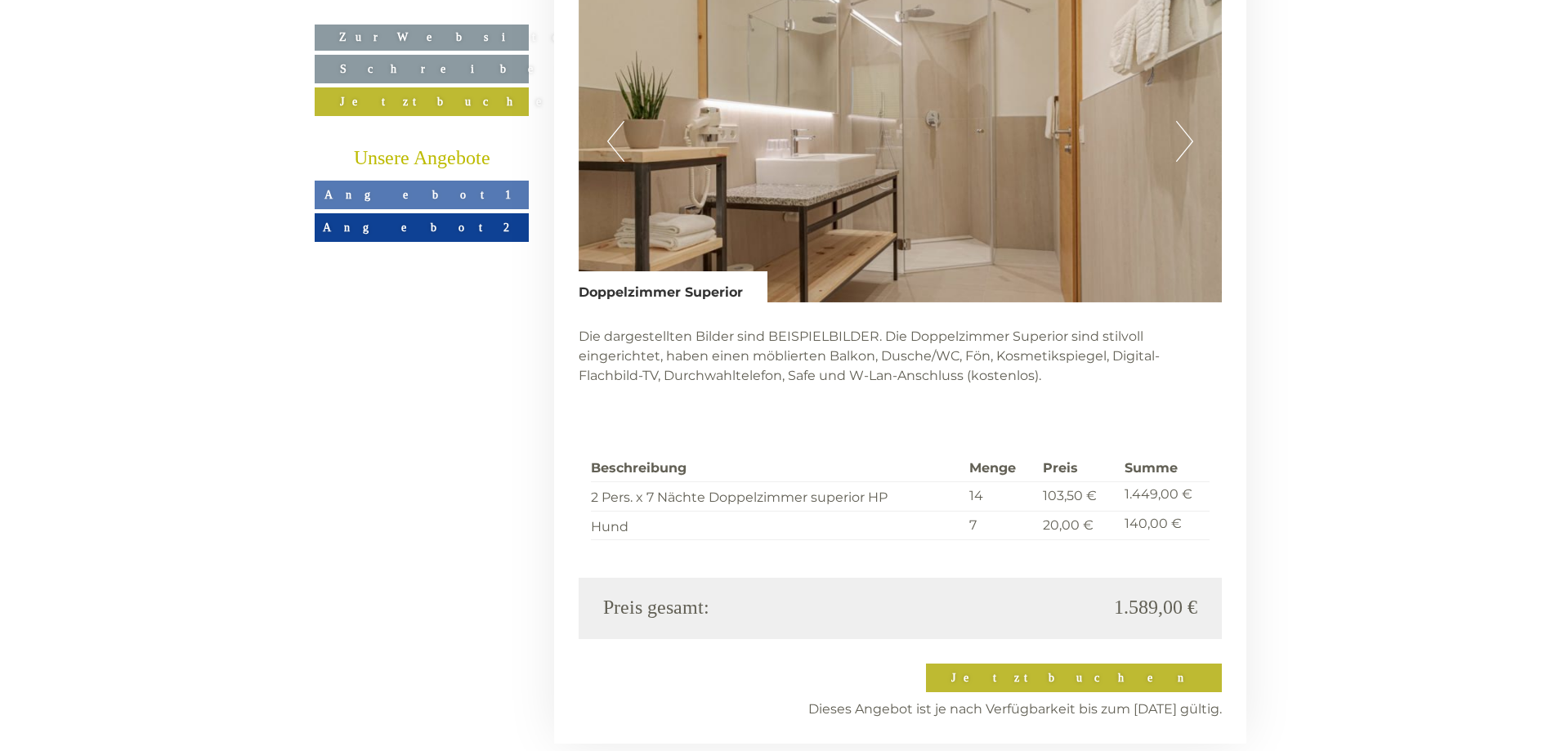
click at [1182, 121] on button "Next" at bounding box center [1184, 141] width 17 height 41
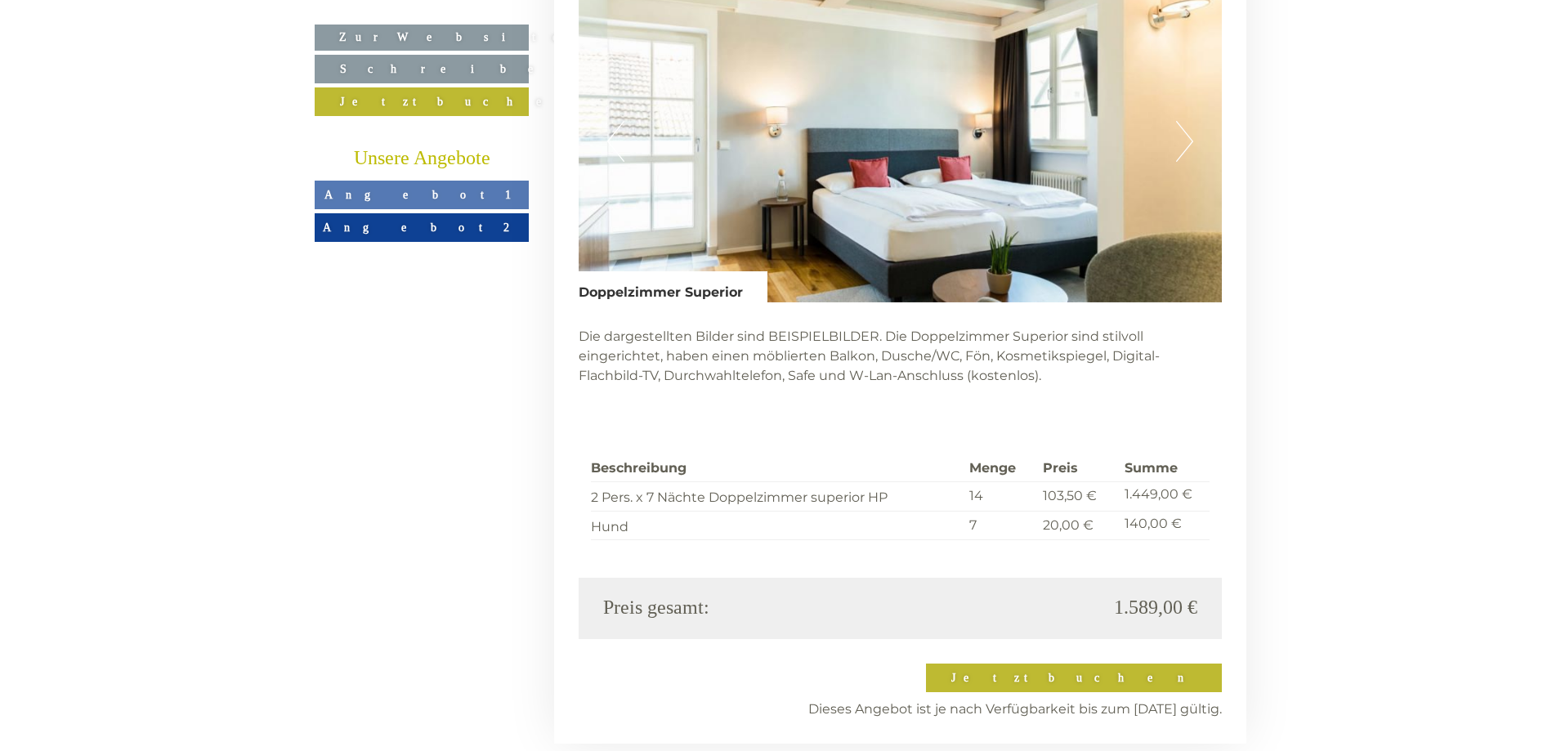
click at [1182, 121] on button "Next" at bounding box center [1184, 141] width 17 height 41
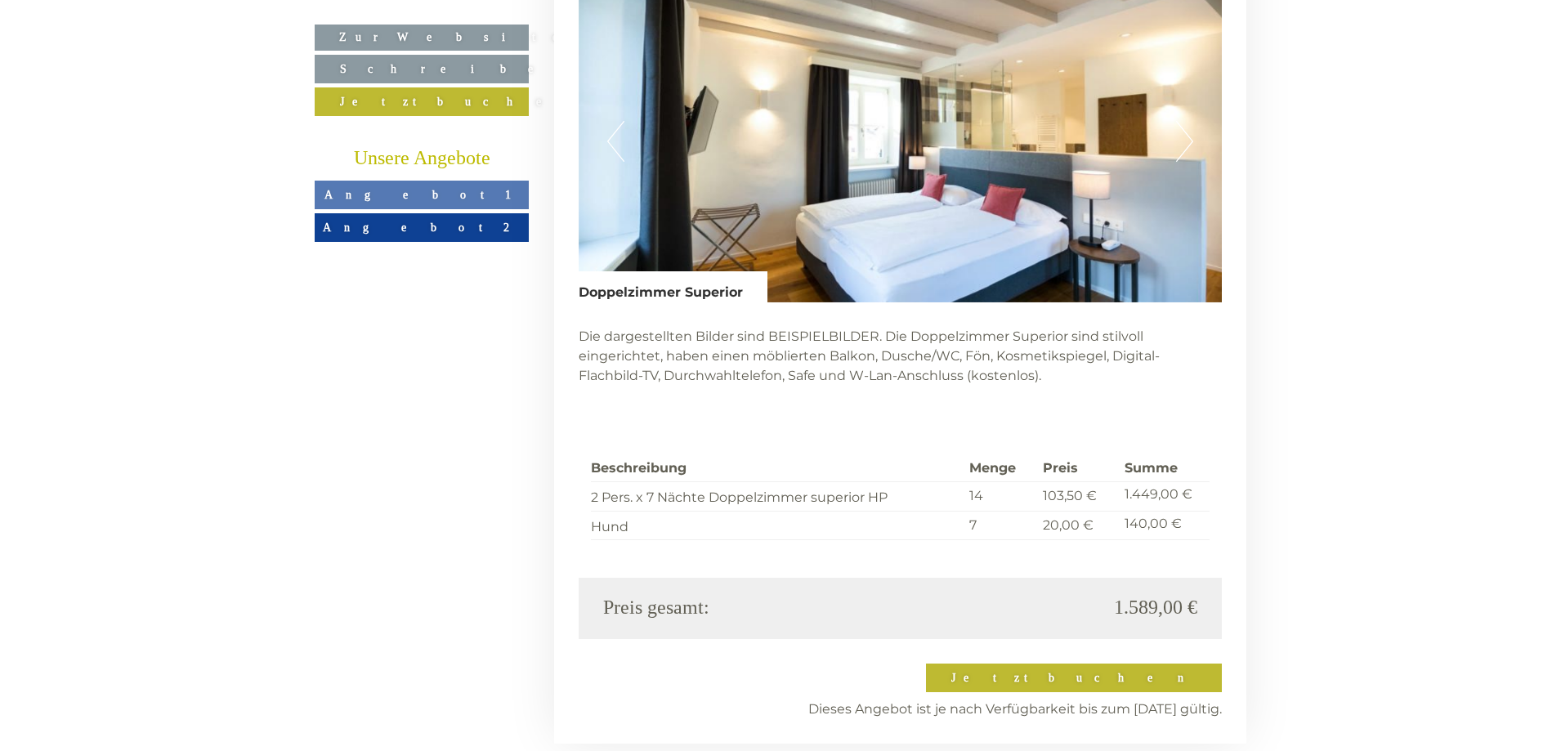
click at [1182, 121] on button "Next" at bounding box center [1184, 141] width 17 height 41
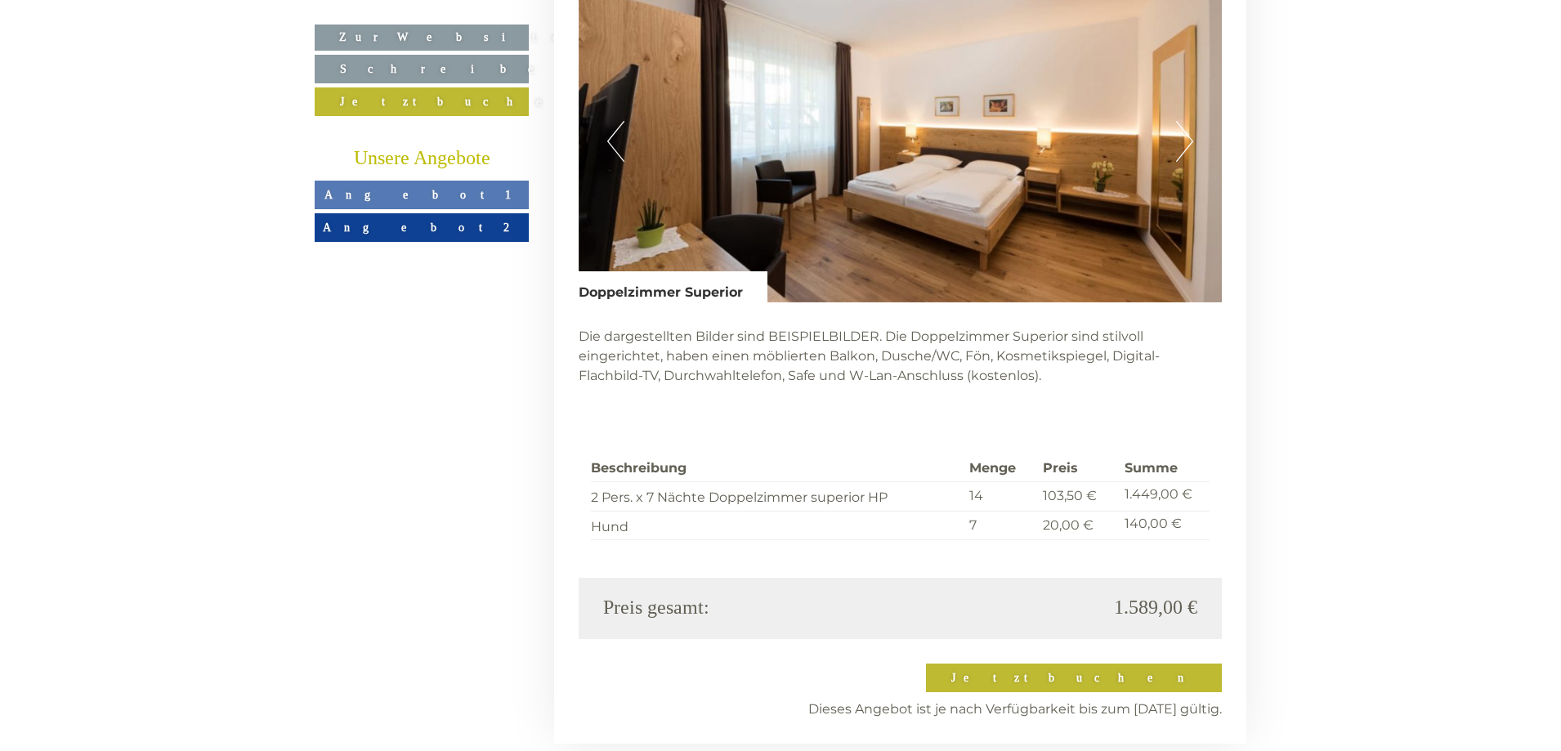
click at [1182, 121] on button "Next" at bounding box center [1184, 141] width 17 height 41
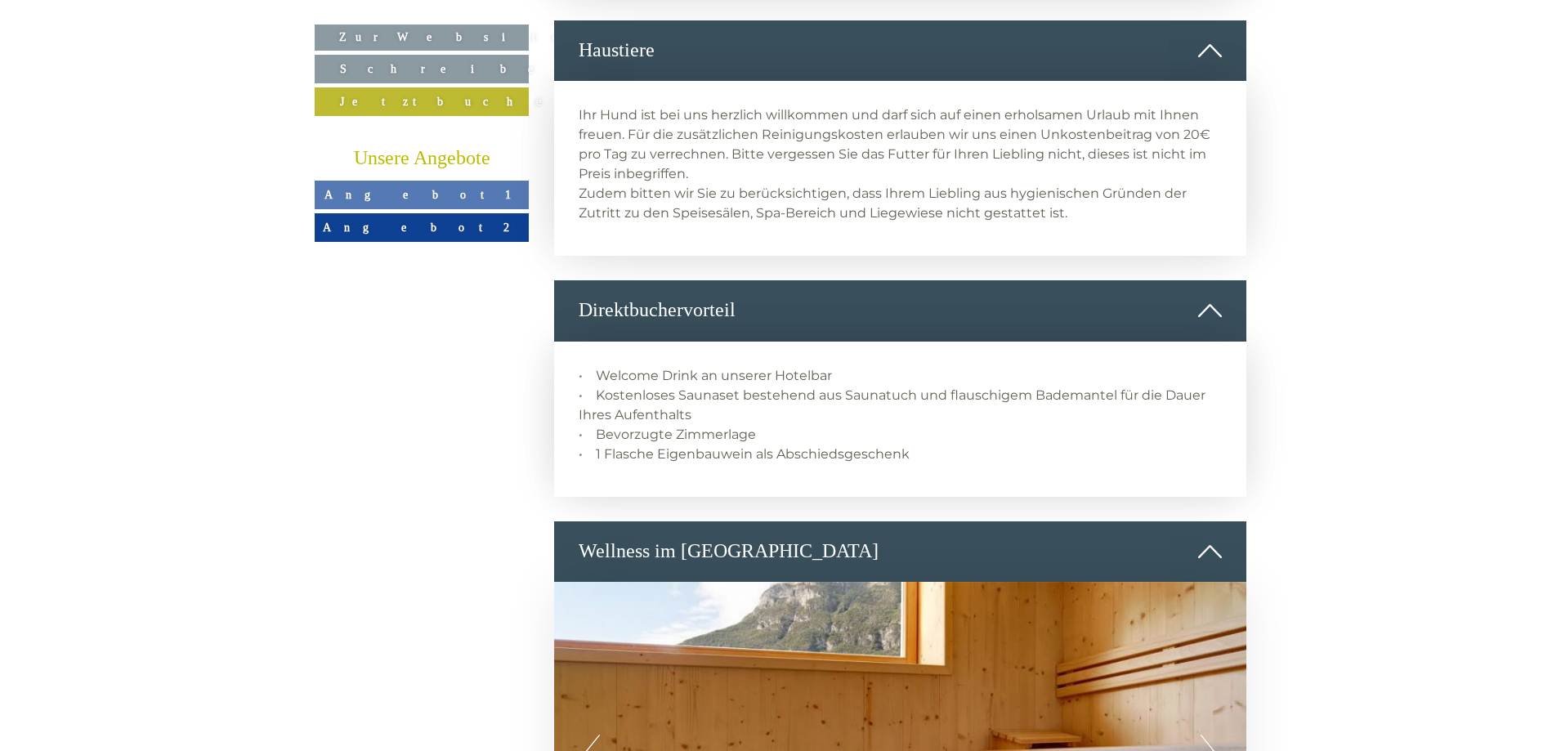
scroll to position [1625, 0]
